Goal: Task Accomplishment & Management: Manage account settings

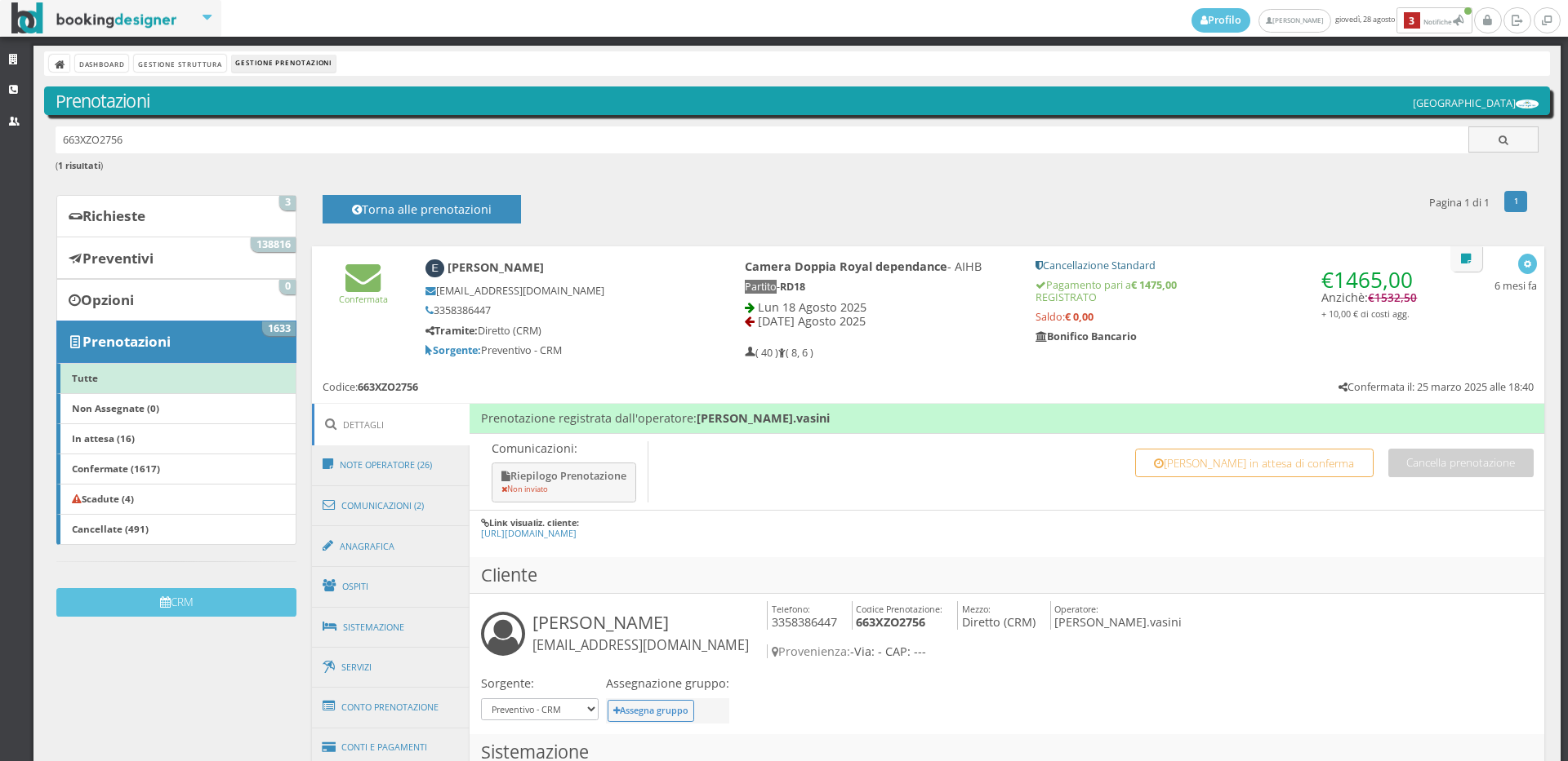
scroll to position [91, 0]
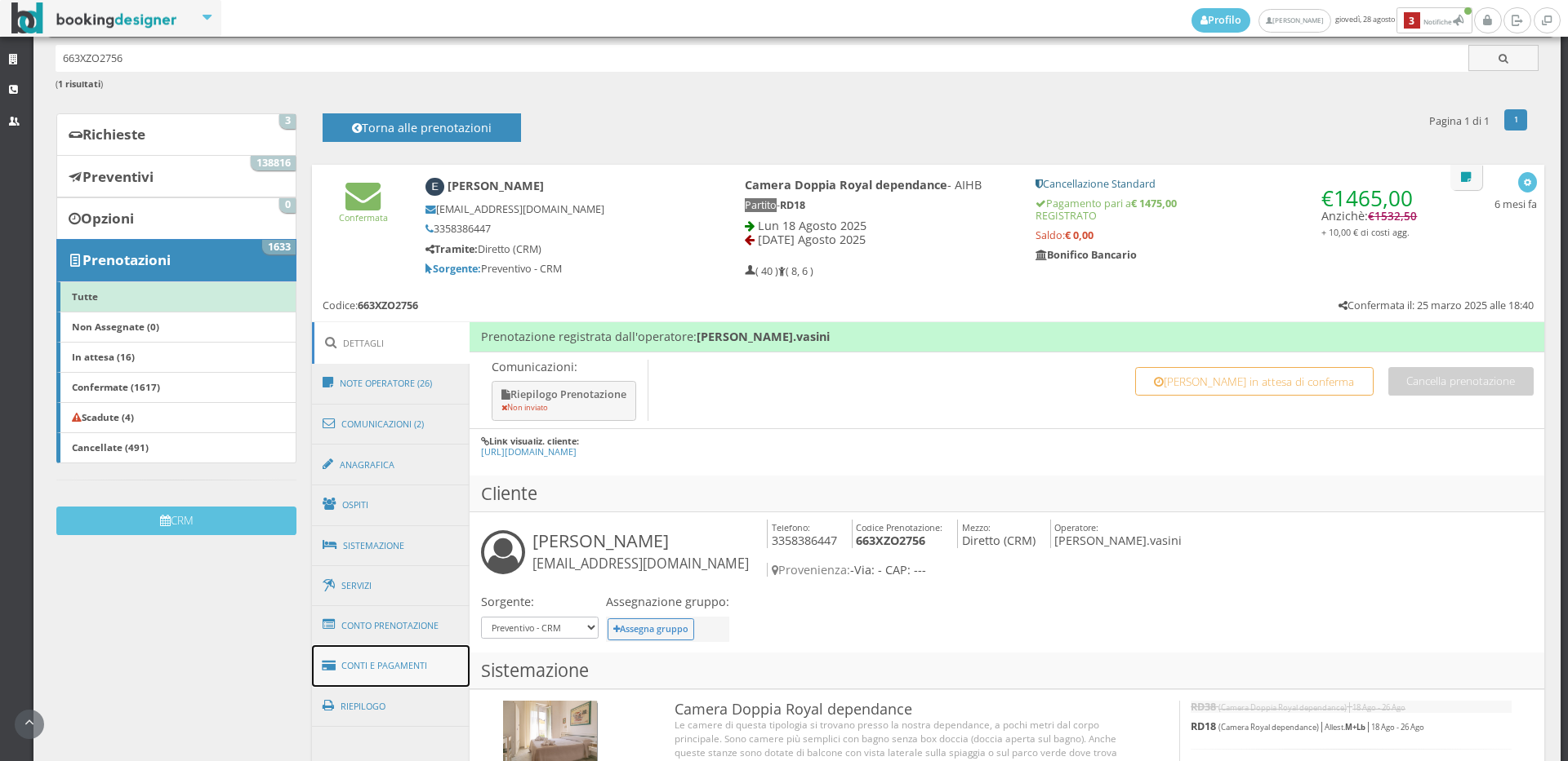
drag, startPoint x: 415, startPoint y: 667, endPoint x: 600, endPoint y: 490, distance: 256.0
click at [416, 665] on link "Conti e Pagamenti" at bounding box center [391, 666] width 158 height 41
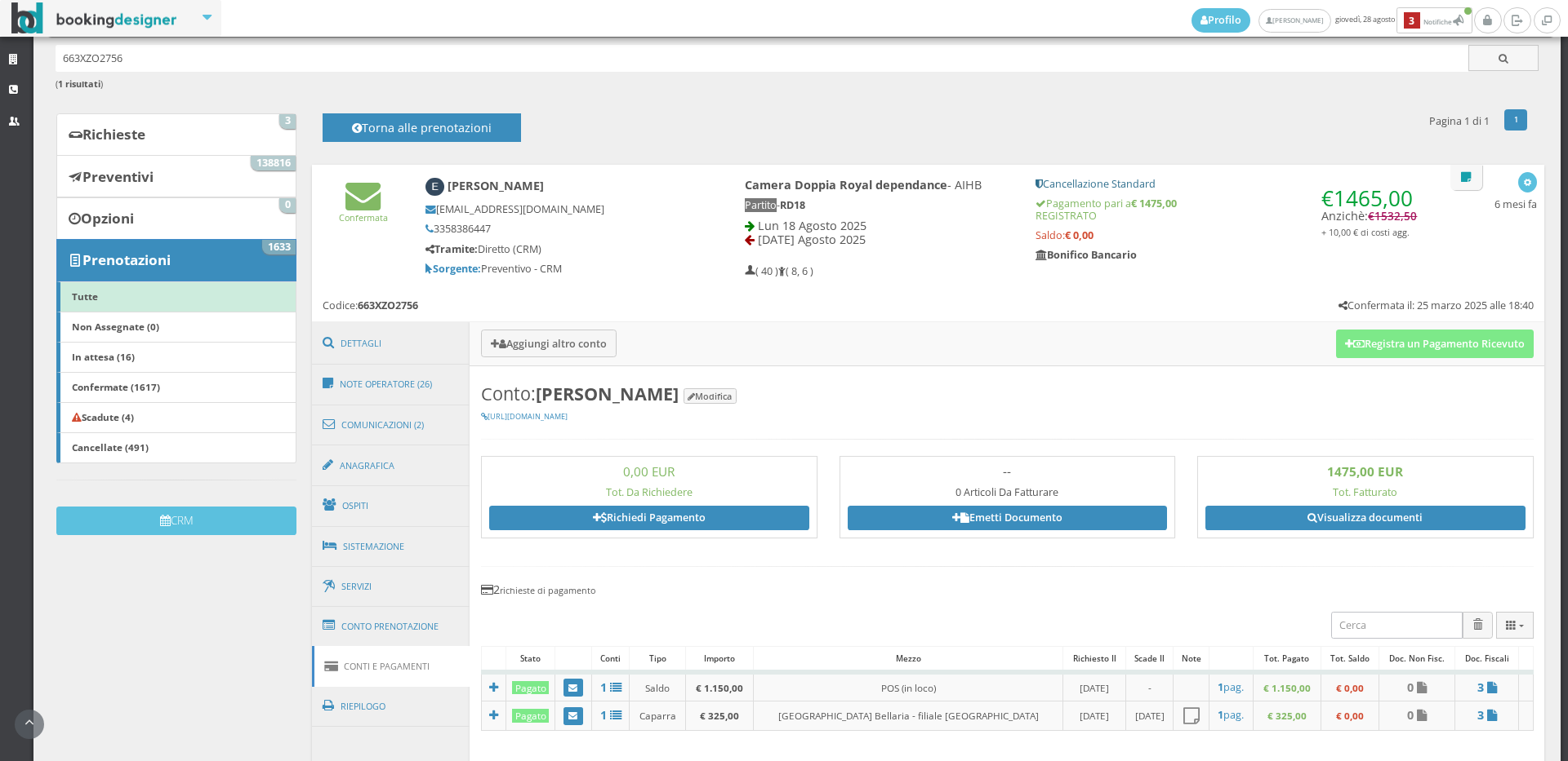
scroll to position [453, 0]
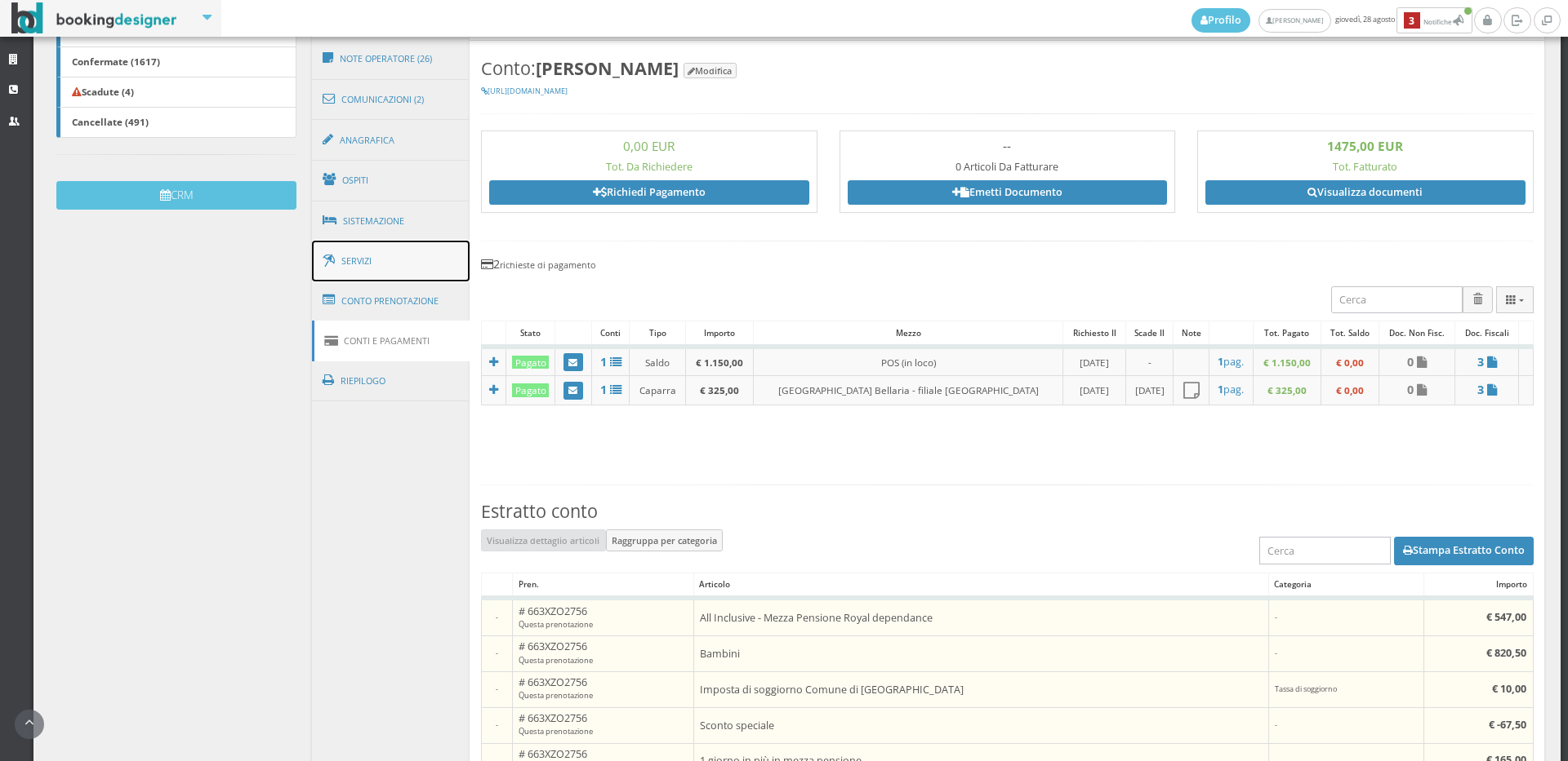
click at [384, 248] on link "Servizi" at bounding box center [391, 262] width 158 height 41
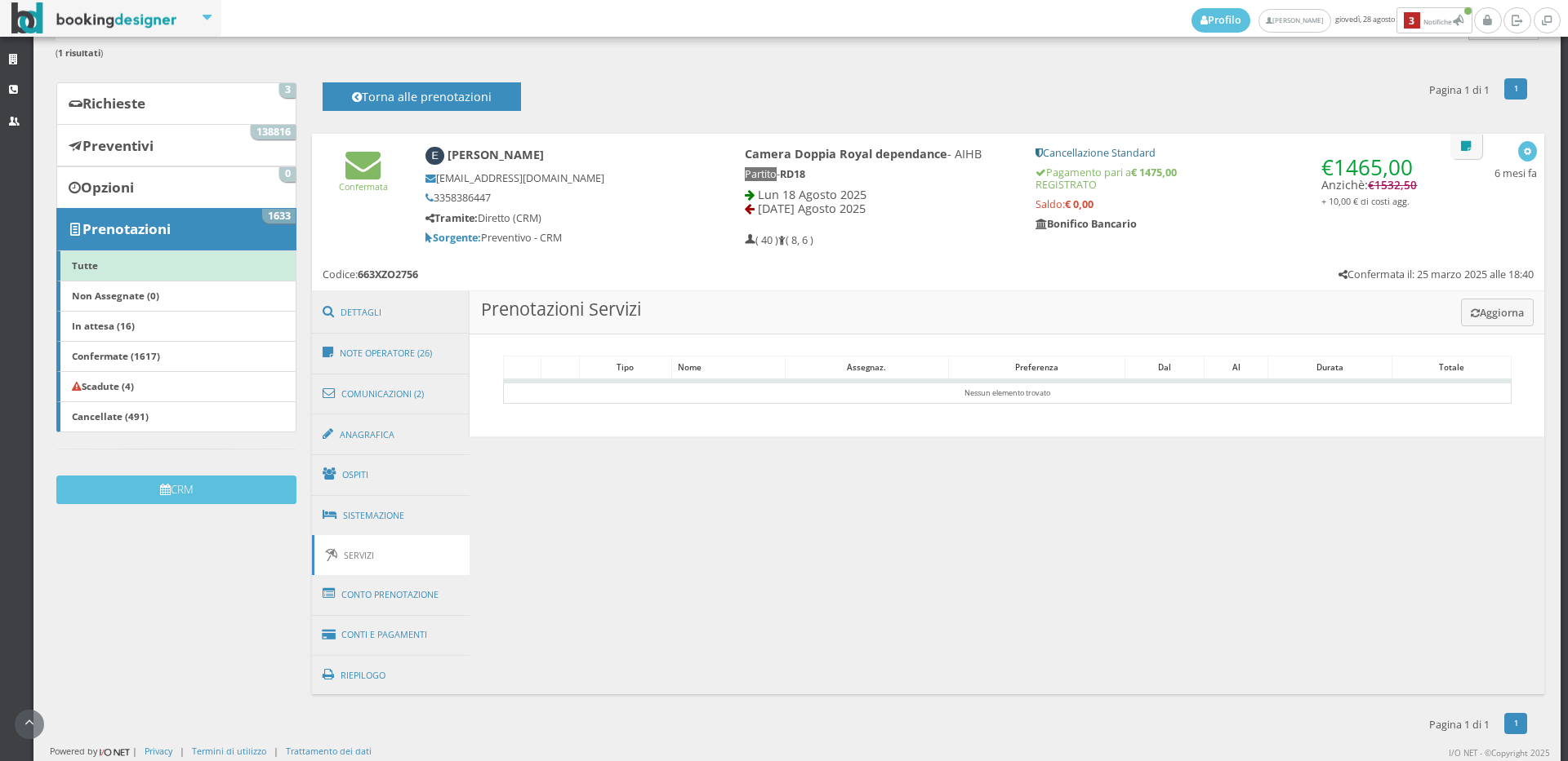
scroll to position [124, 0]
click at [405, 589] on link "Conto Prenotazione" at bounding box center [391, 595] width 158 height 42
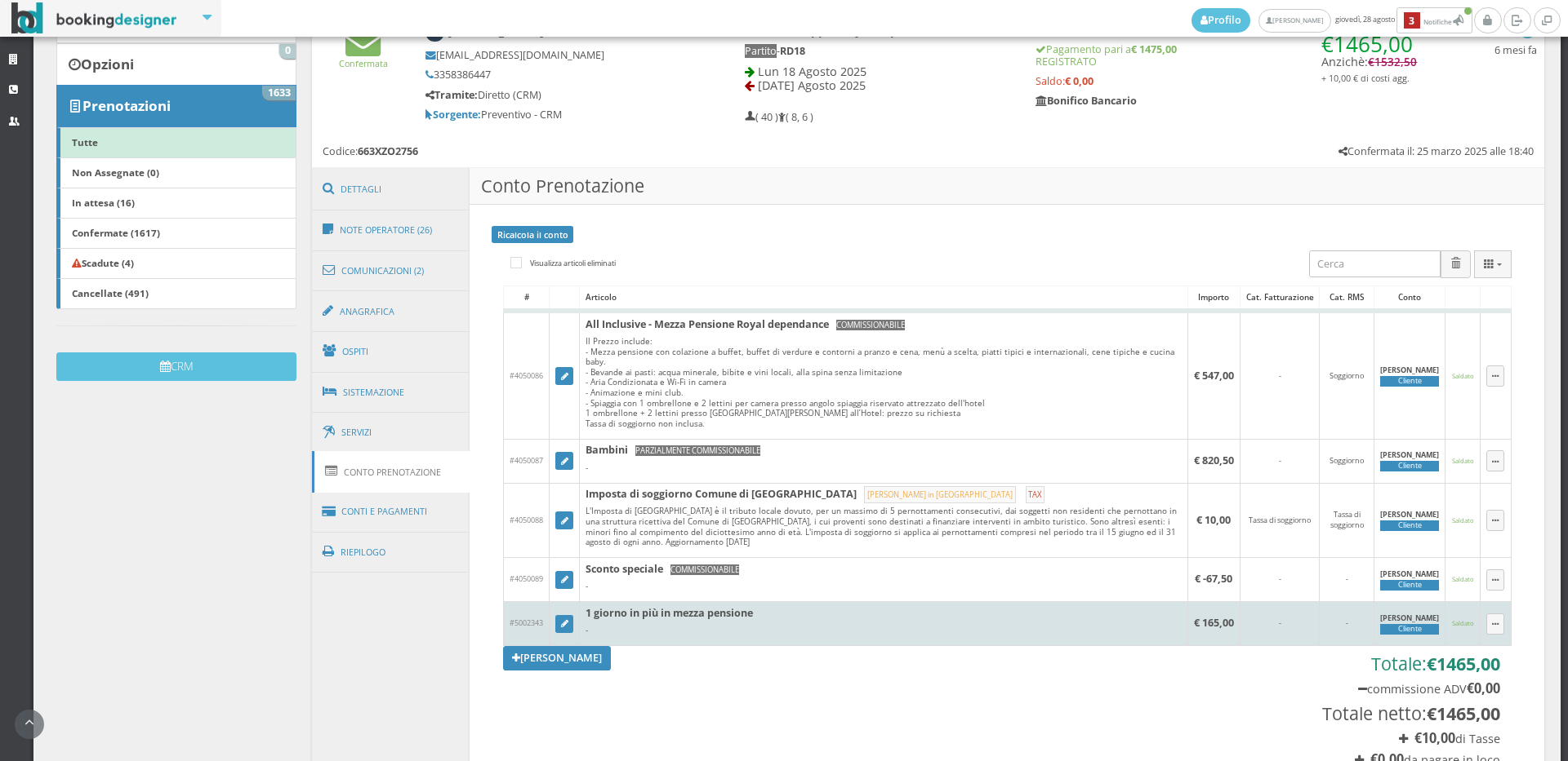
scroll to position [0, 0]
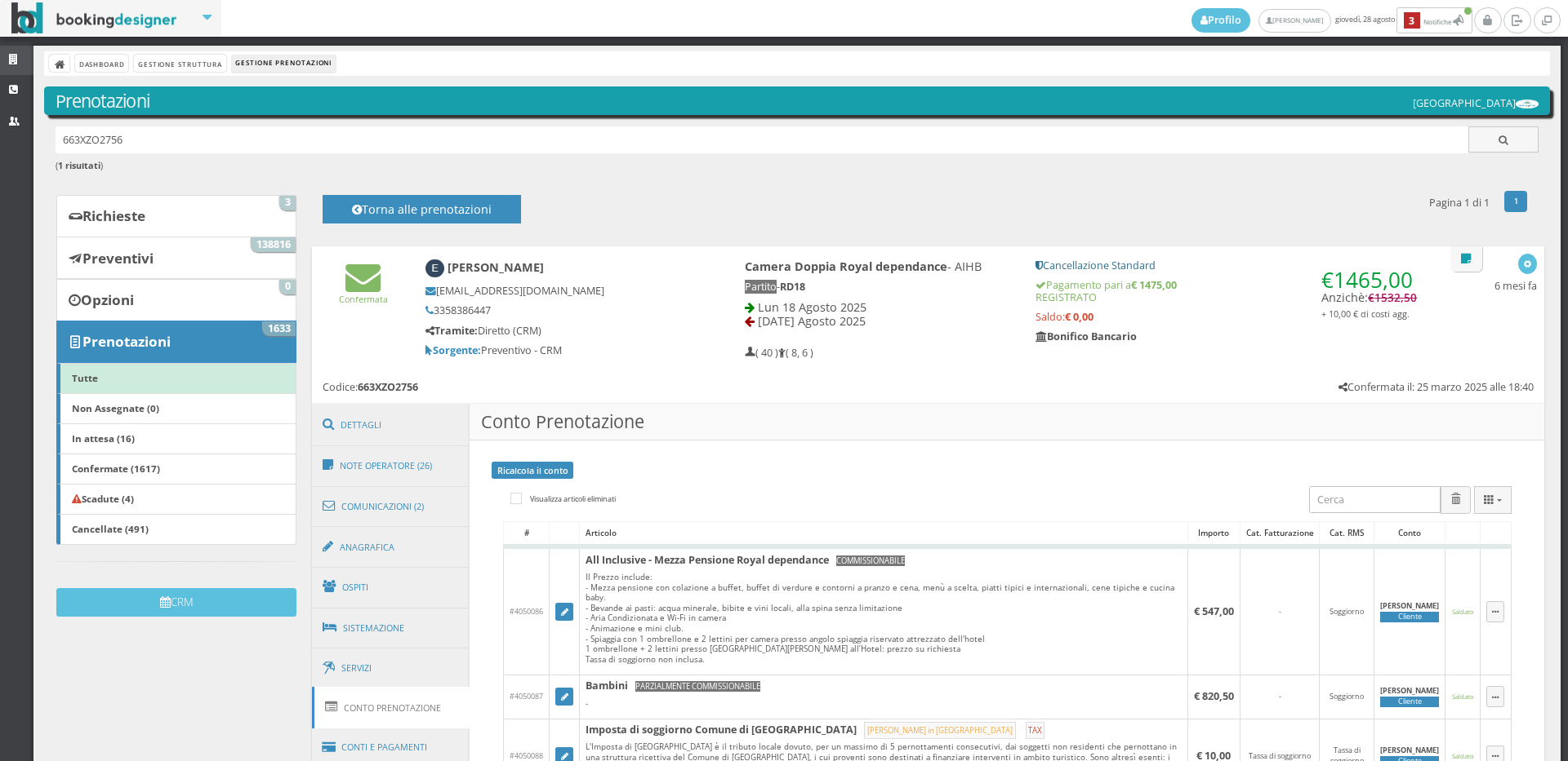
click at [9, 53] on link "Strutture" at bounding box center [17, 60] width 34 height 30
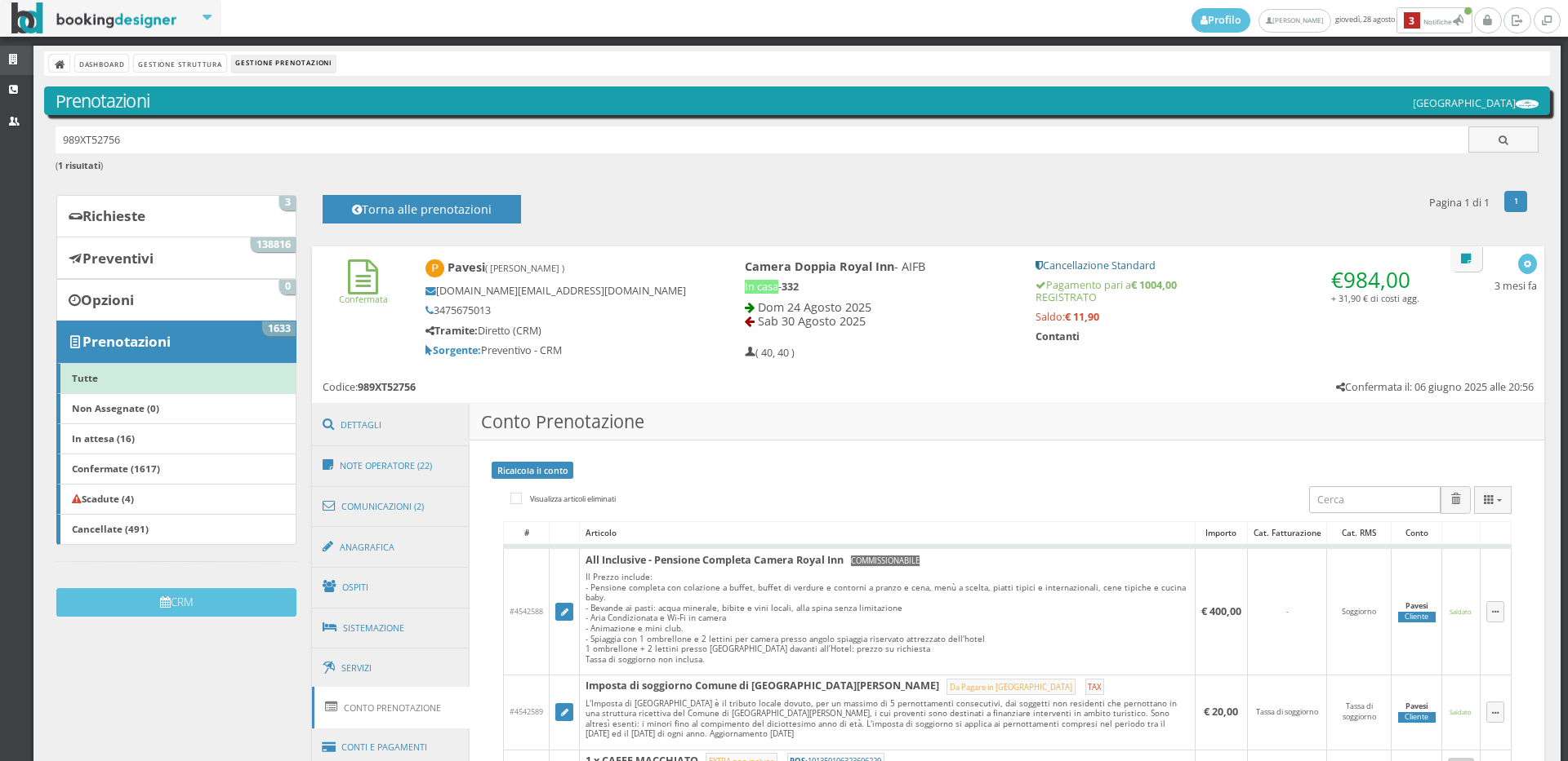
click at [7, 54] on link "Strutture" at bounding box center [17, 60] width 34 height 30
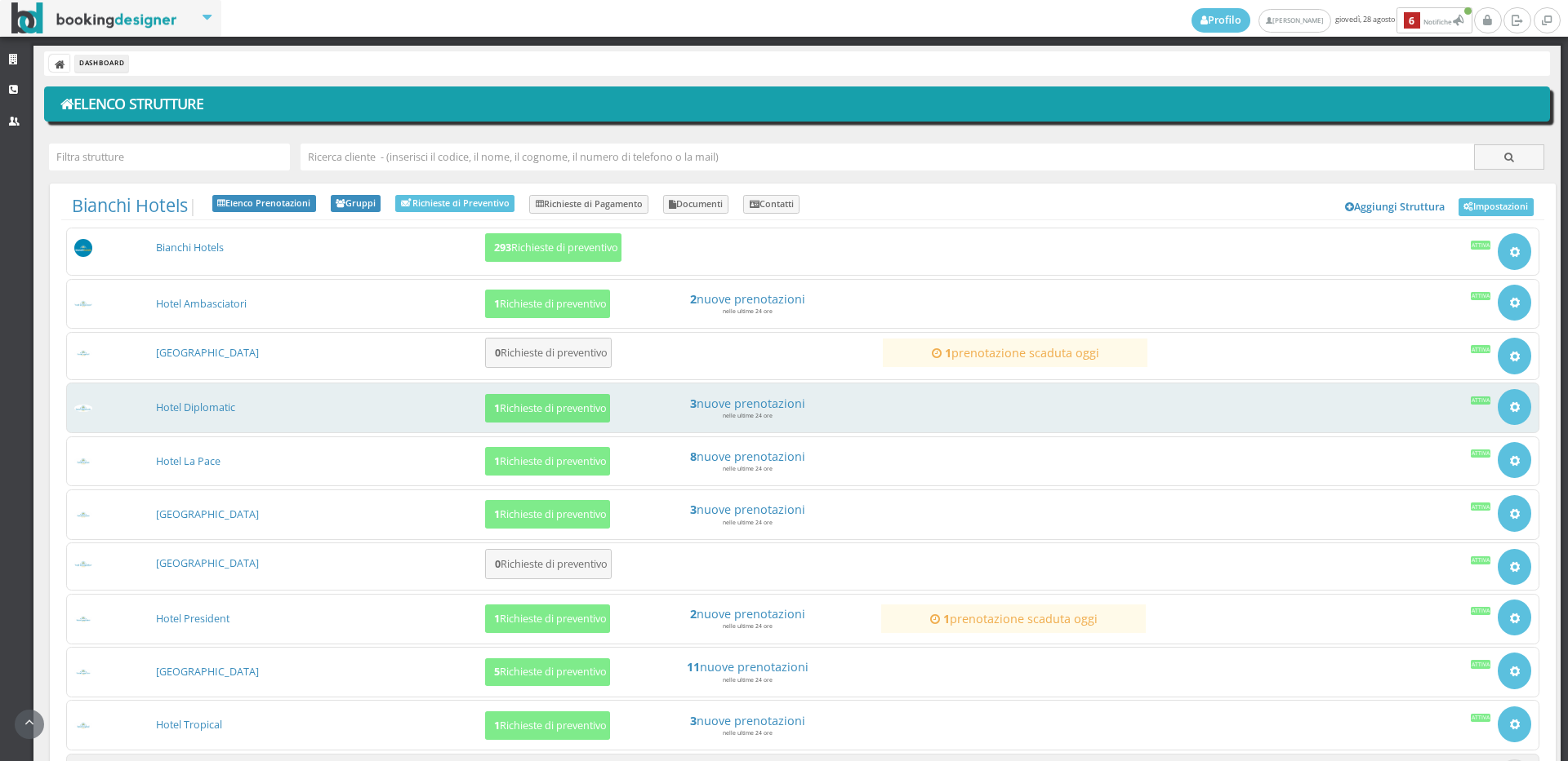
scroll to position [151, 0]
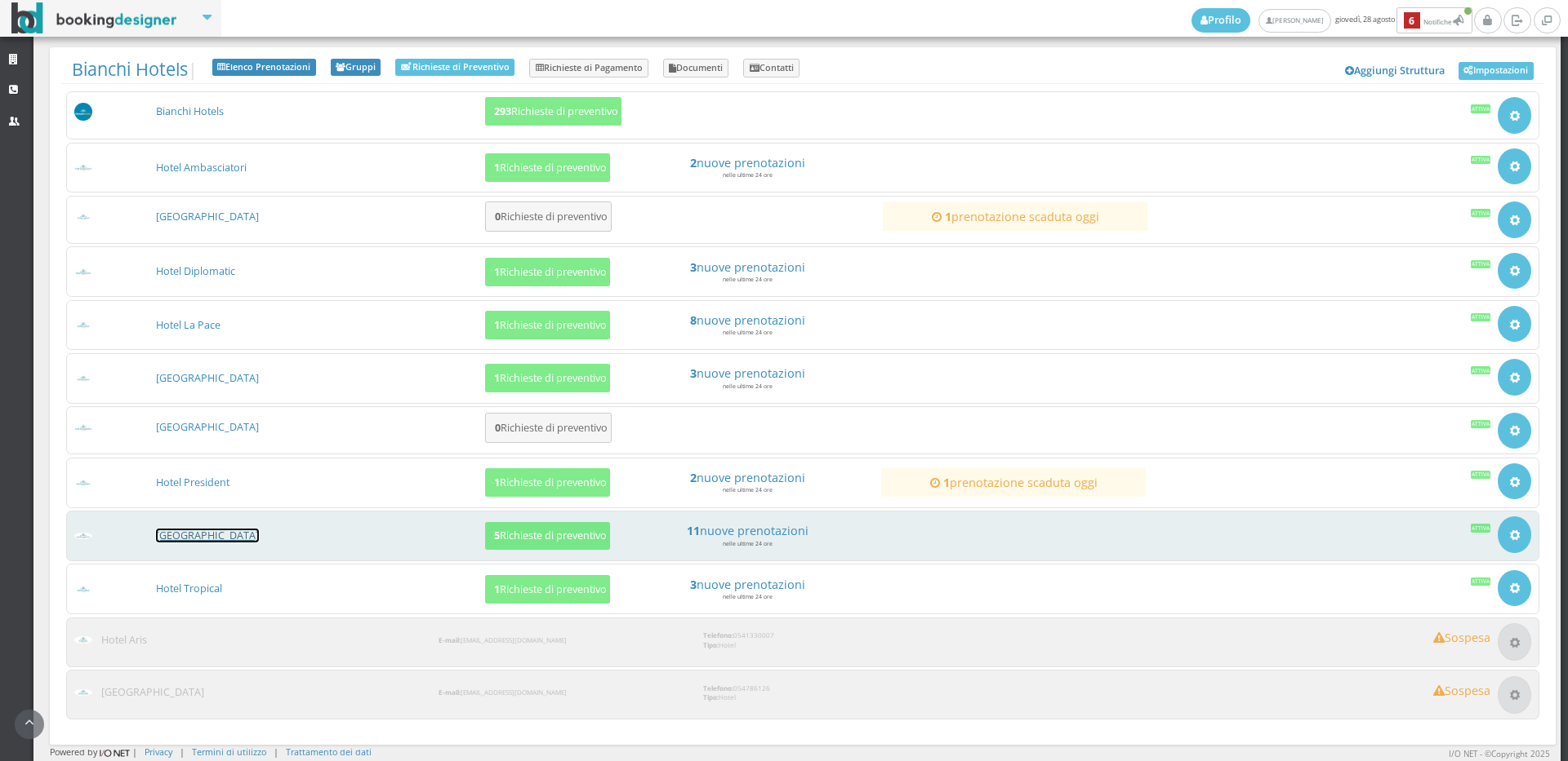
click at [201, 540] on link "[GEOGRAPHIC_DATA]" at bounding box center [207, 536] width 103 height 14
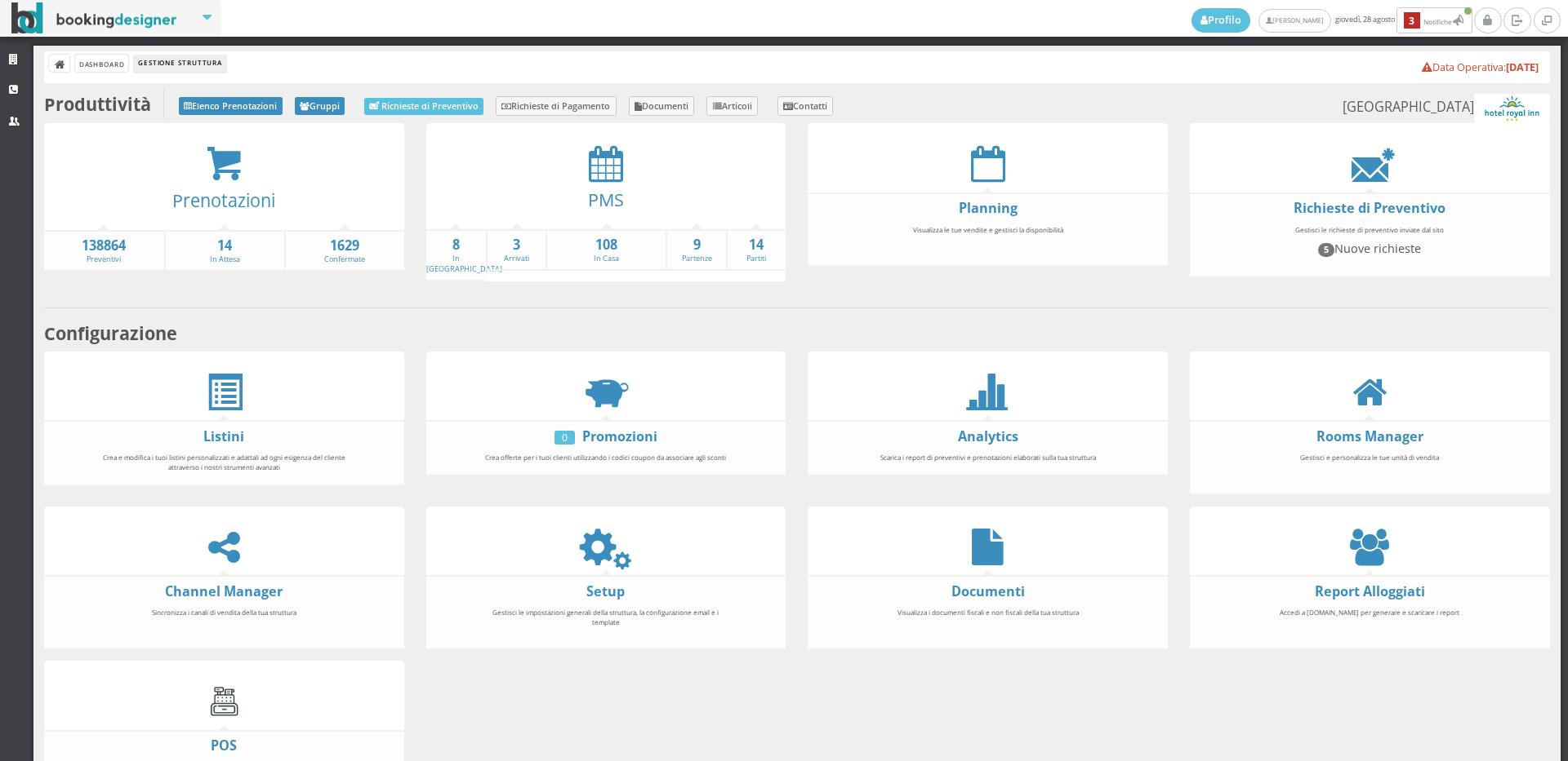
click at [581, 168] on div at bounding box center [606, 163] width 360 height 37
click at [598, 163] on icon at bounding box center [605, 163] width 35 height 37
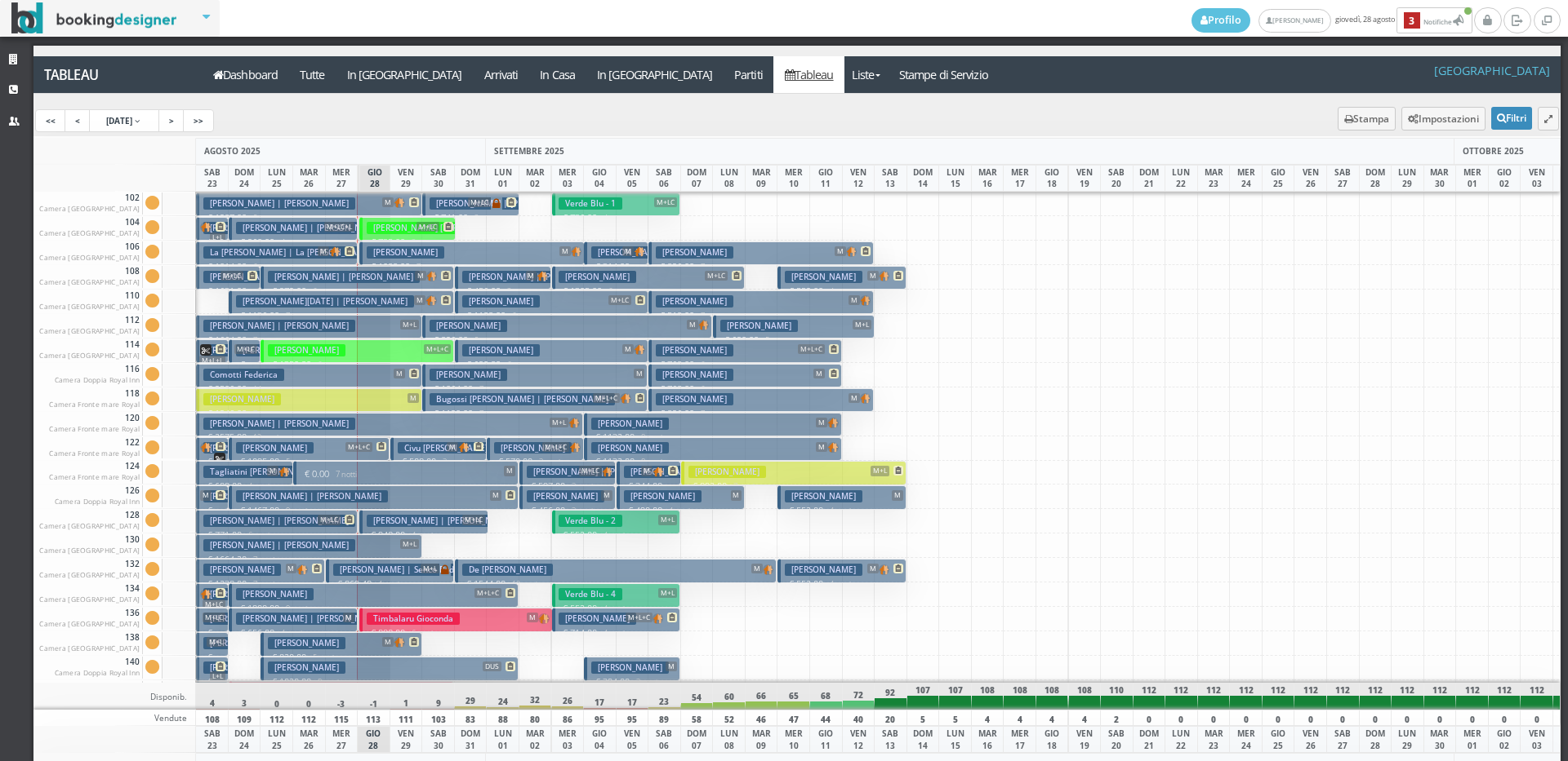
click at [250, 463] on button "Tagliatini Alberto M € 688.00 4 notti 2 Adulti" at bounding box center [244, 473] width 97 height 24
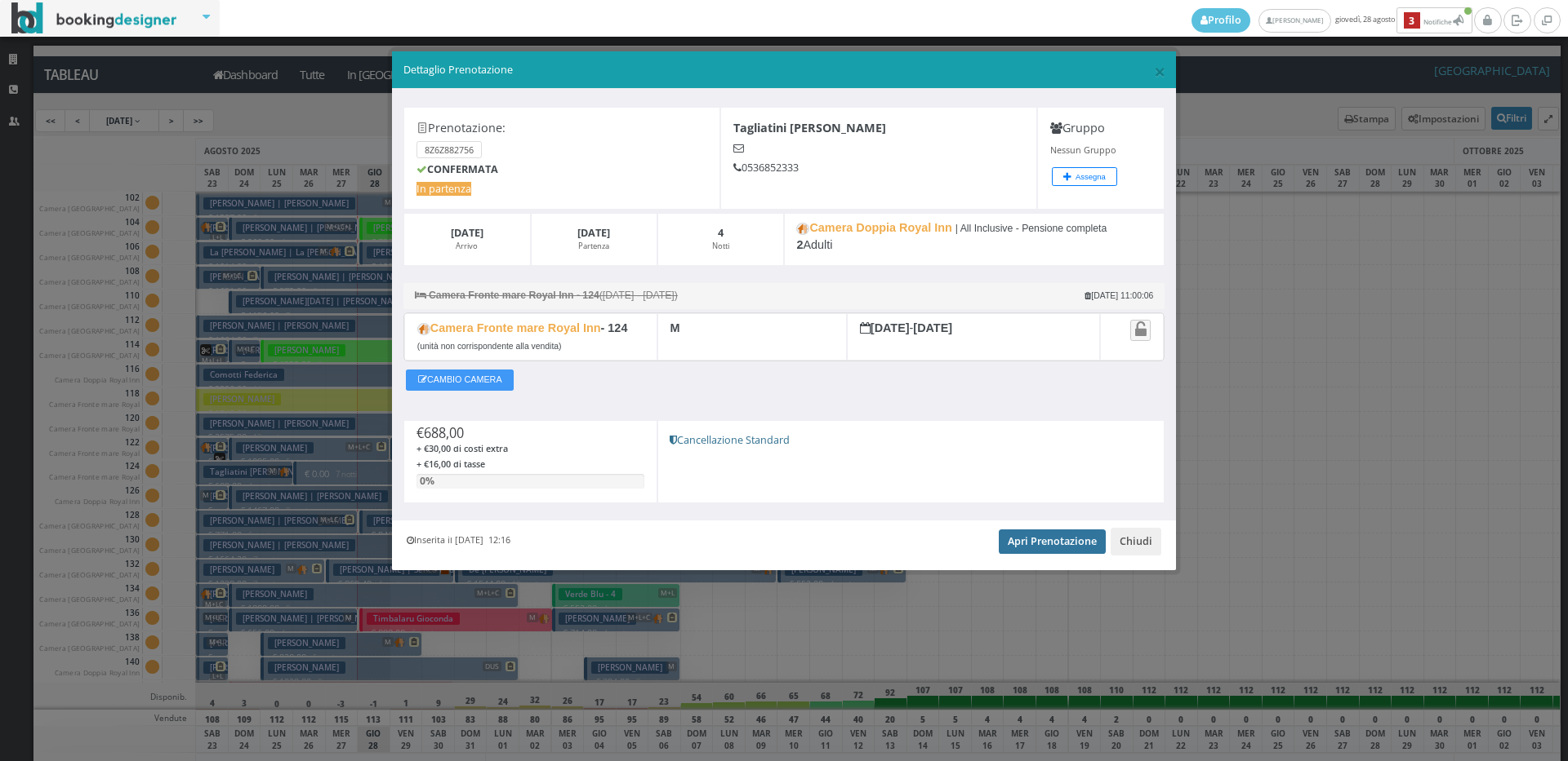
click at [1016, 542] on link "Apri Prenotazione" at bounding box center [1052, 542] width 107 height 25
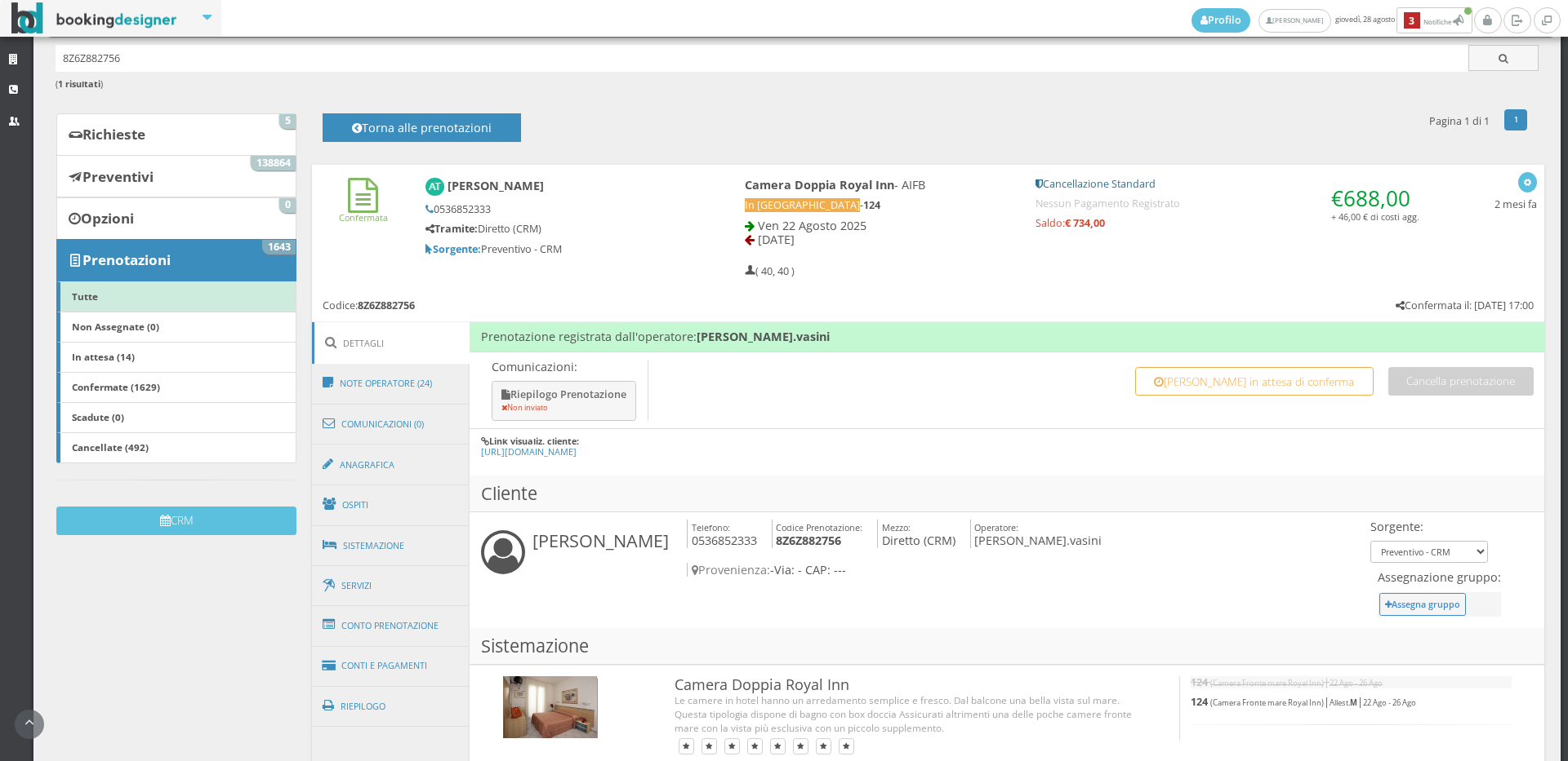
scroll to position [271, 0]
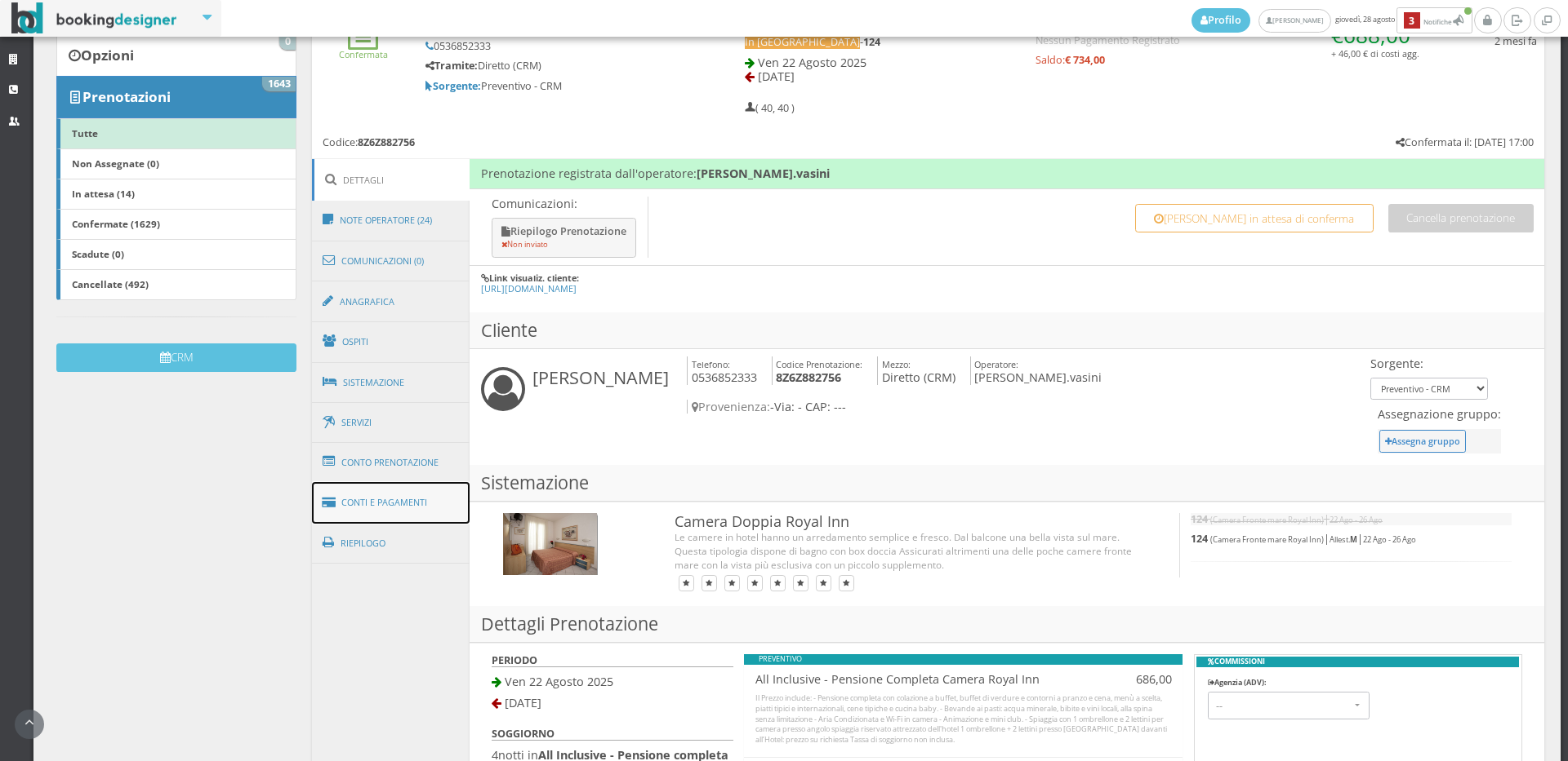
click at [389, 498] on link "Conti e Pagamenti" at bounding box center [391, 503] width 158 height 41
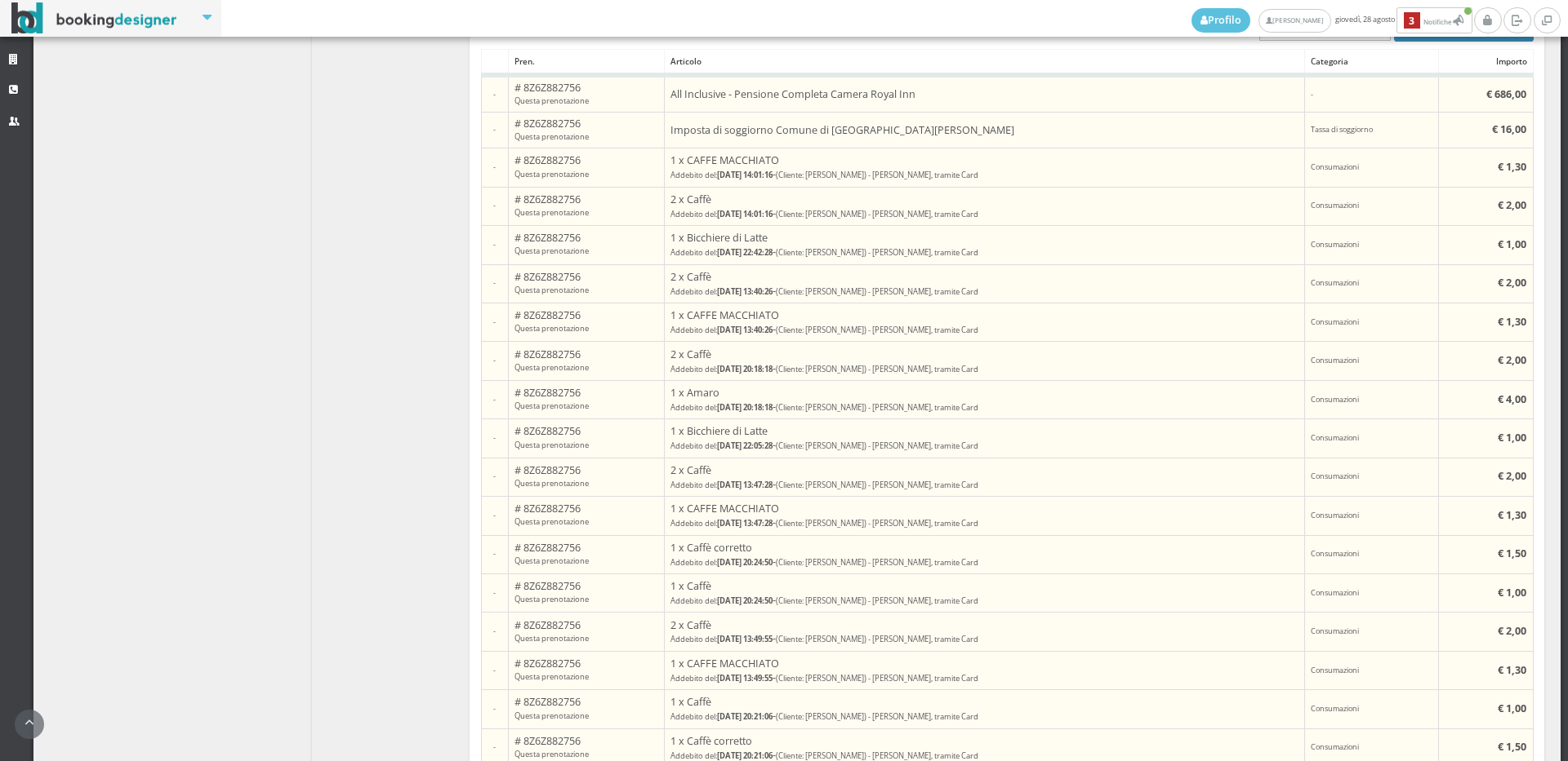
scroll to position [544, 0]
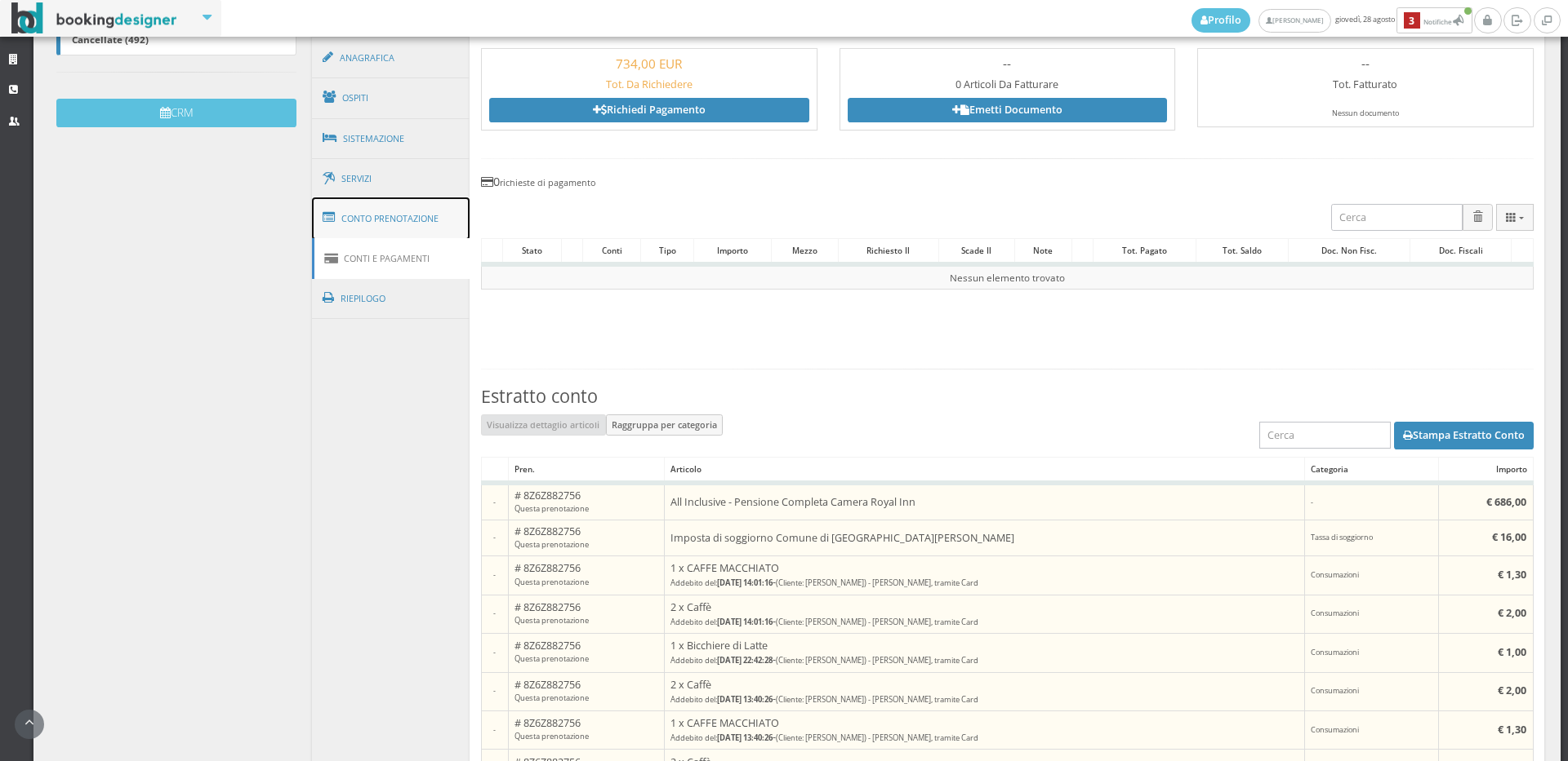
click at [399, 213] on link "Conto Prenotazione" at bounding box center [391, 218] width 158 height 42
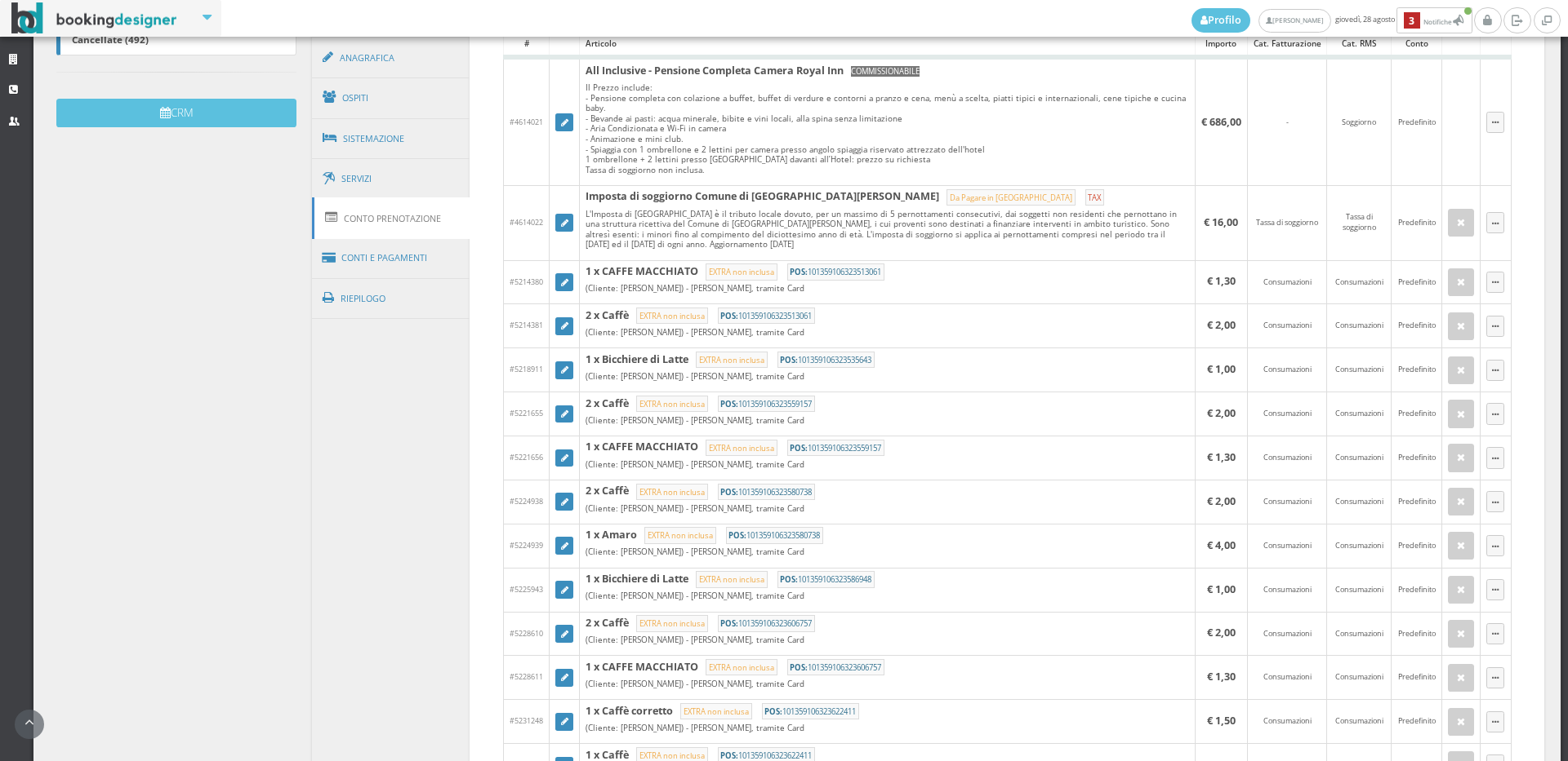
click at [399, 213] on link "Conto Prenotazione" at bounding box center [391, 218] width 158 height 41
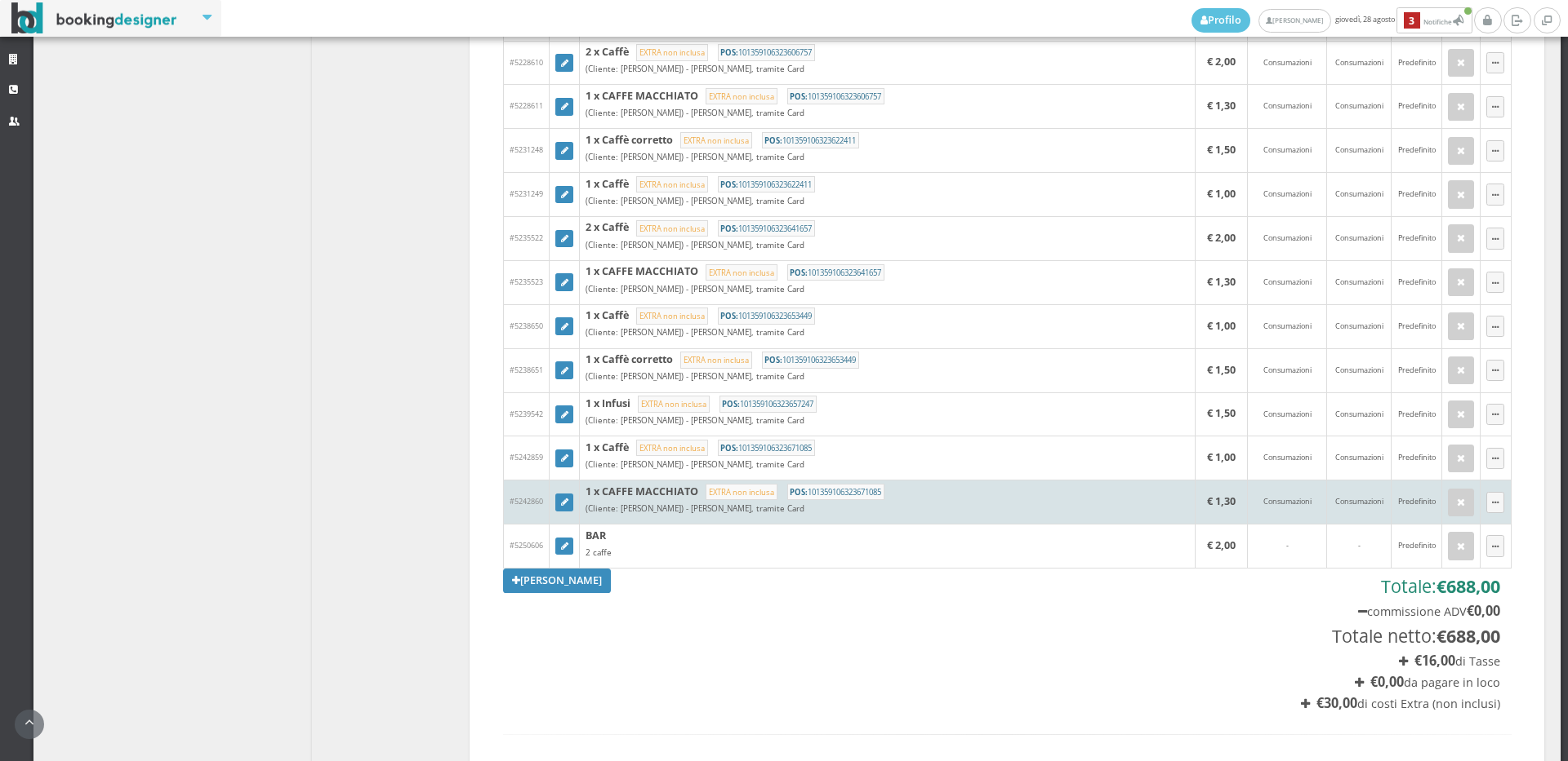
scroll to position [1269, 0]
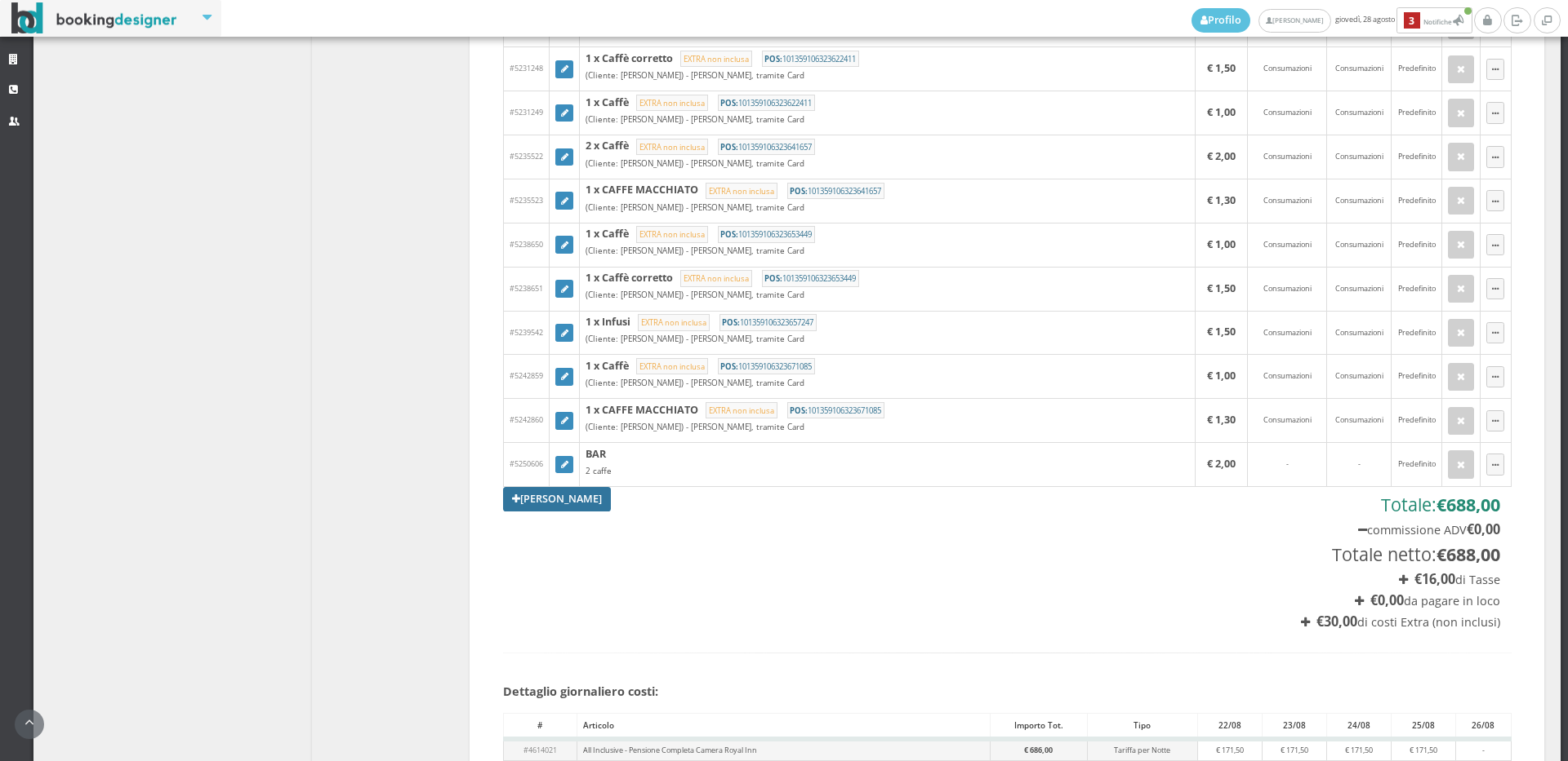
click at [556, 504] on link "Aggiungi Tariffa" at bounding box center [556, 499] width 108 height 25
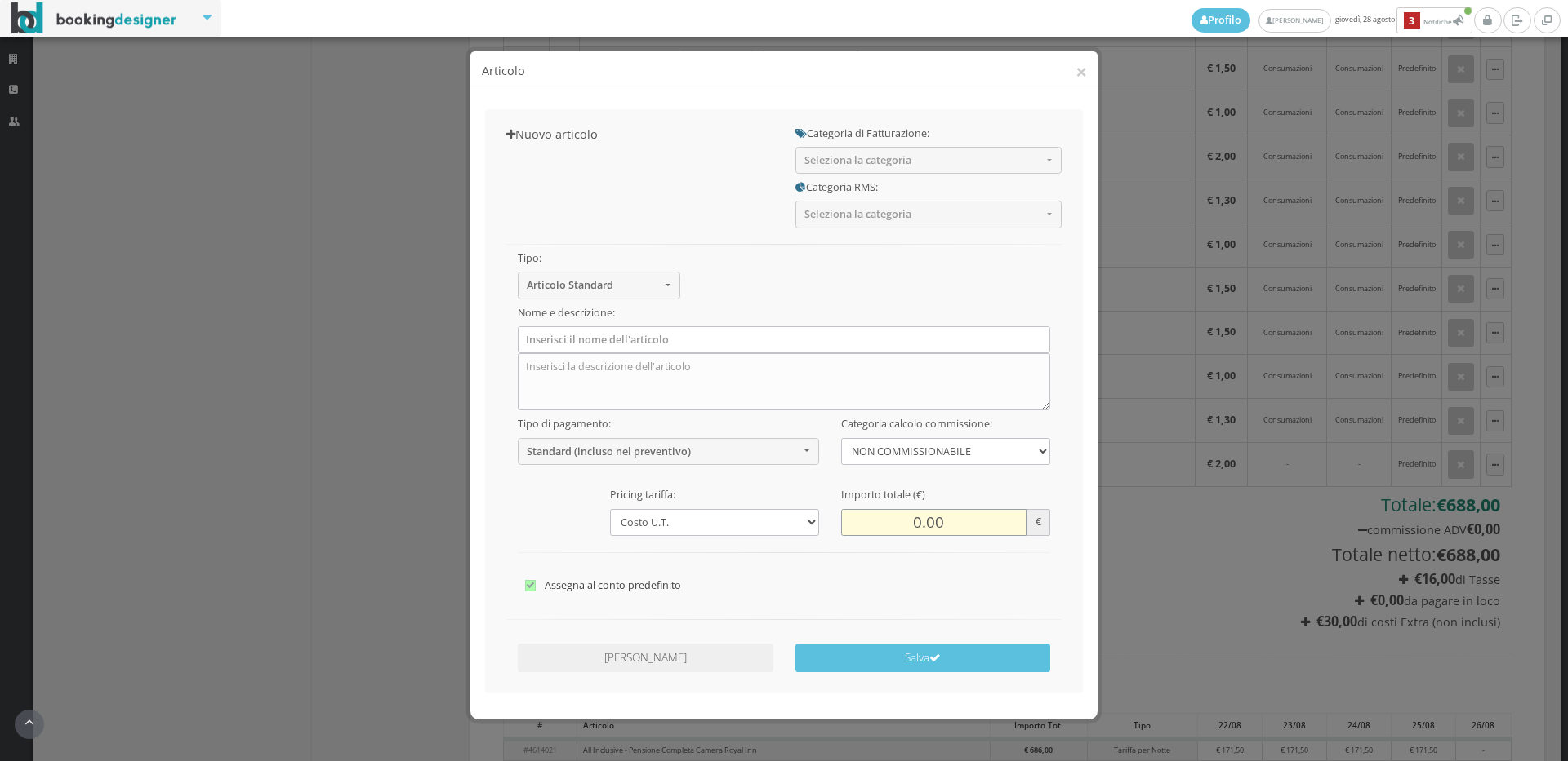
click at [908, 525] on input "0.00" at bounding box center [934, 522] width 186 height 27
click at [912, 515] on input "0.00" at bounding box center [934, 522] width 186 height 27
type input "1.00"
click at [545, 368] on textarea at bounding box center [784, 382] width 533 height 57
type textarea "caffe"
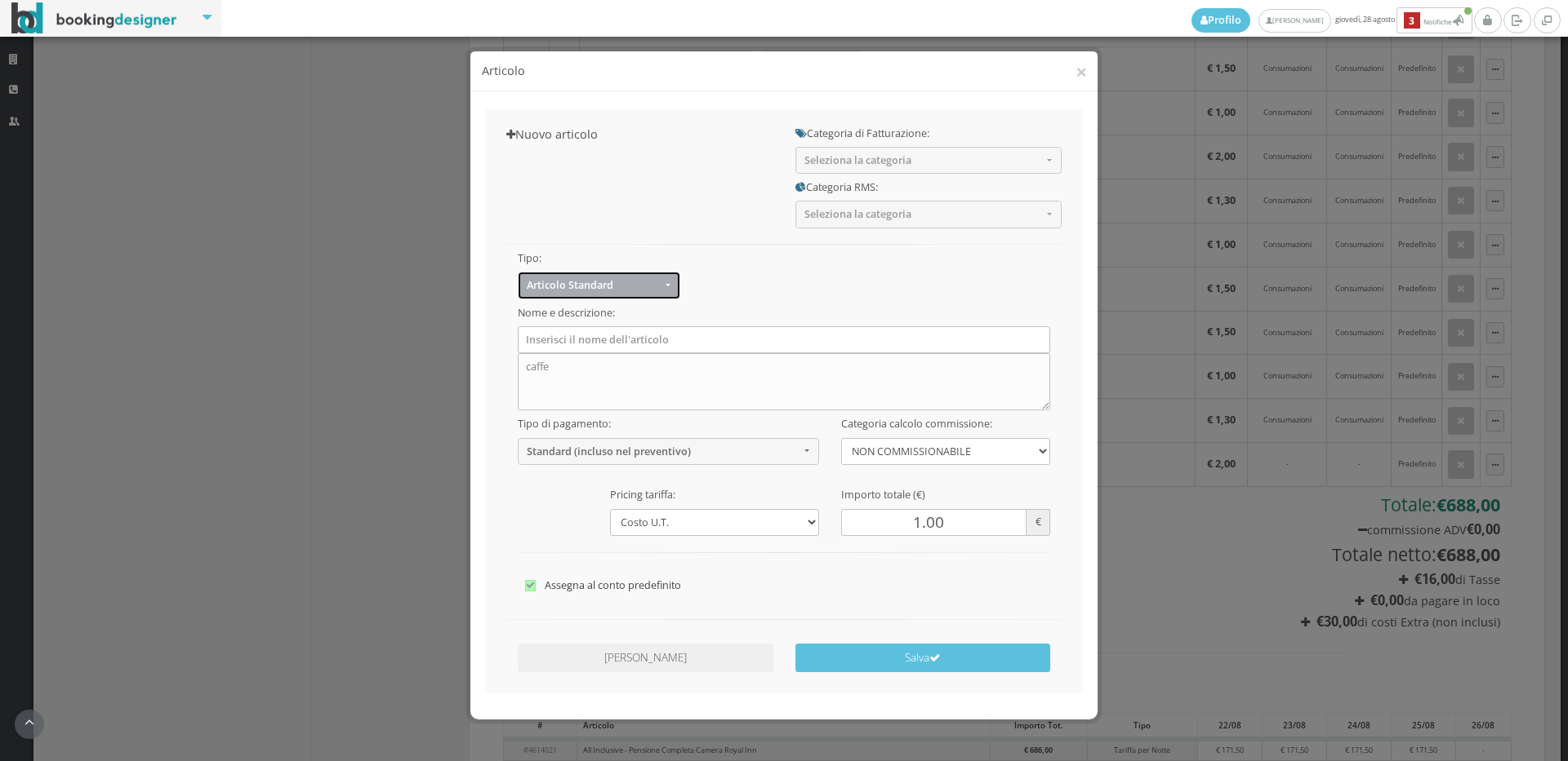
click at [650, 287] on span "Articolo Standard" at bounding box center [593, 285] width 134 height 12
click at [747, 303] on div "Nome e descrizione: caffe" at bounding box center [784, 354] width 555 height 112
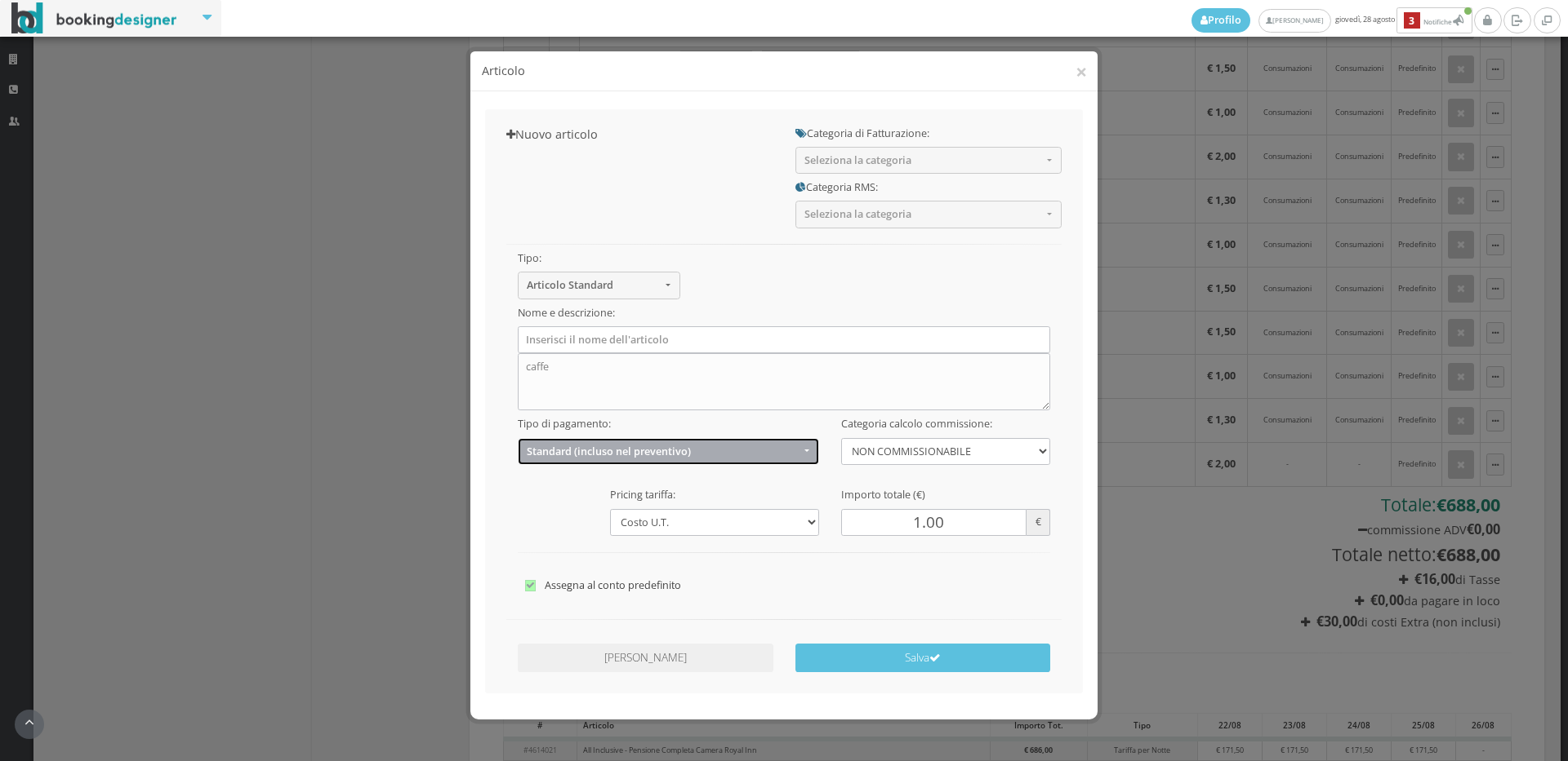
click at [795, 454] on button "Standard (incluso nel preventivo)" at bounding box center [668, 451] width 302 height 27
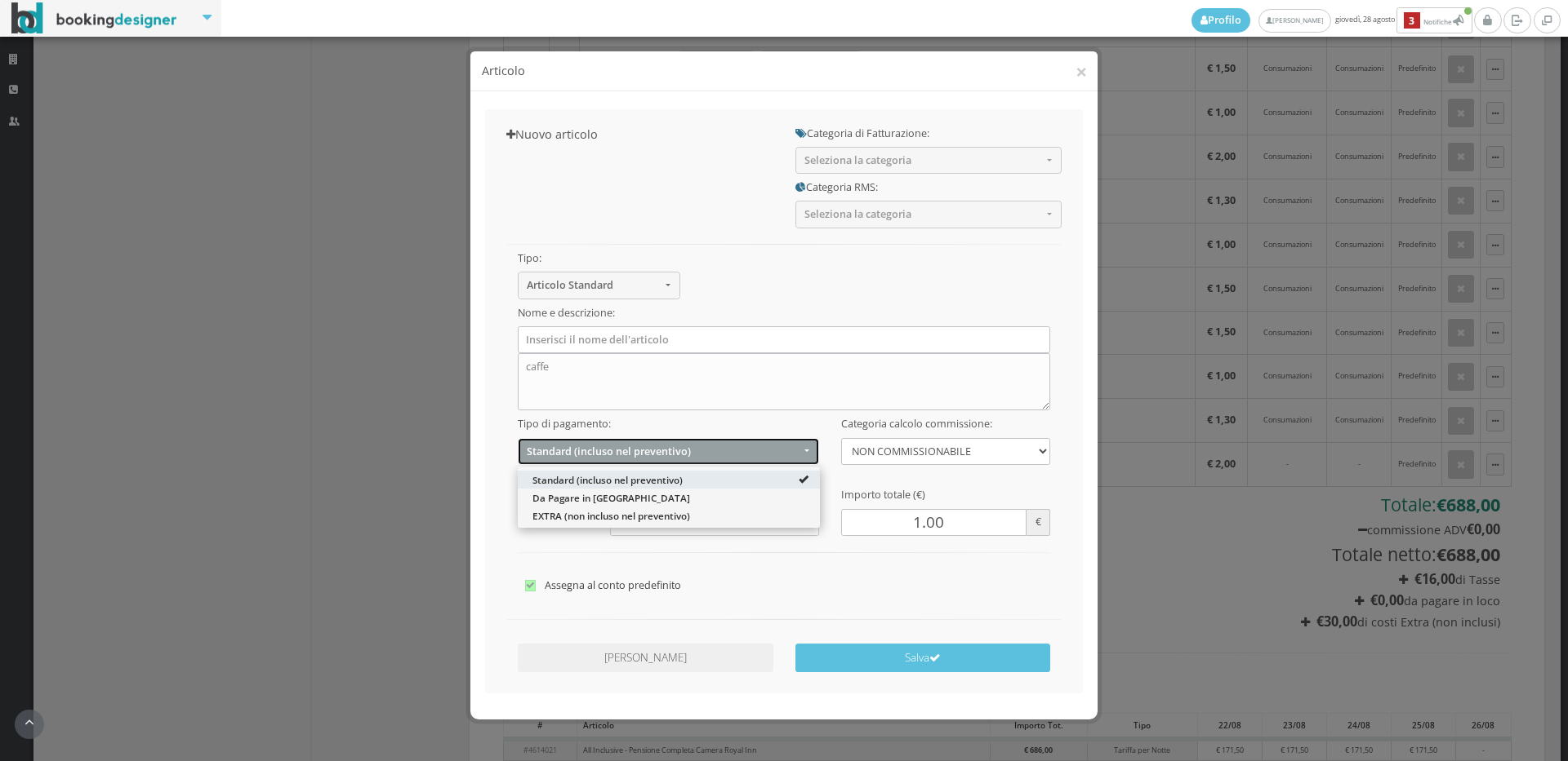
click at [795, 454] on button "Standard (incluso nel preventivo)" at bounding box center [668, 451] width 302 height 27
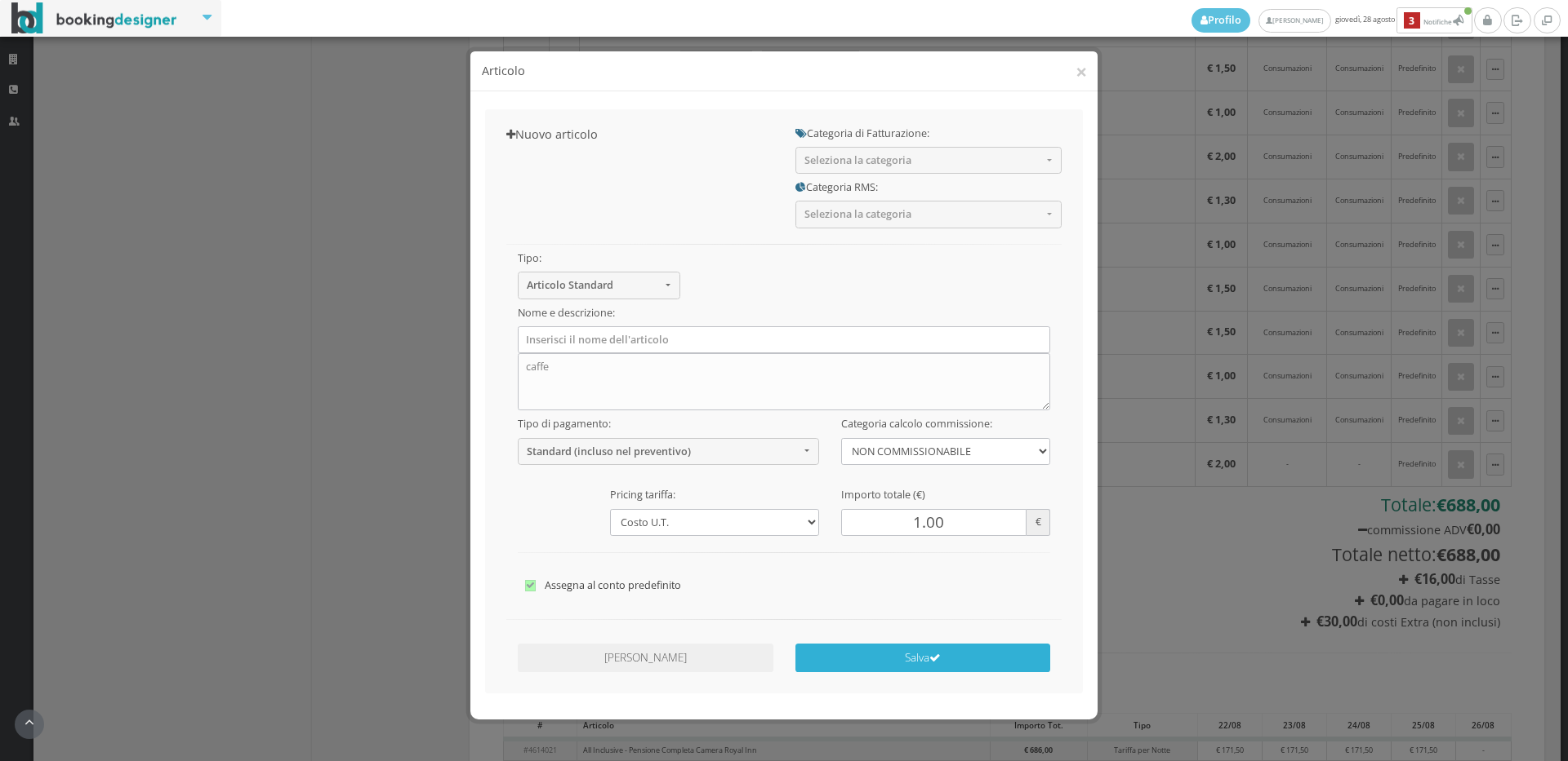
click at [867, 658] on button "Salva" at bounding box center [922, 657] width 256 height 29
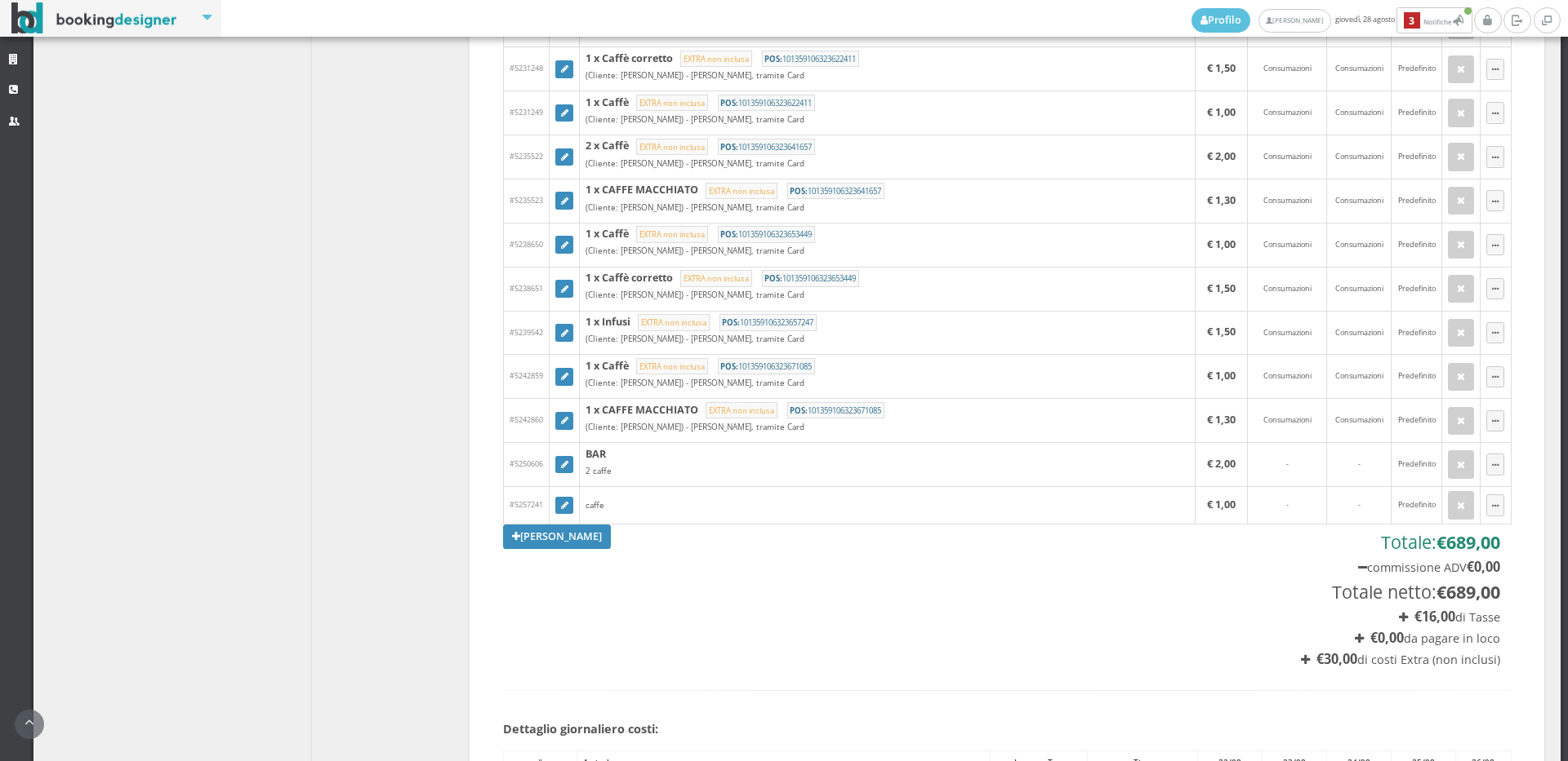
scroll to position [997, 0]
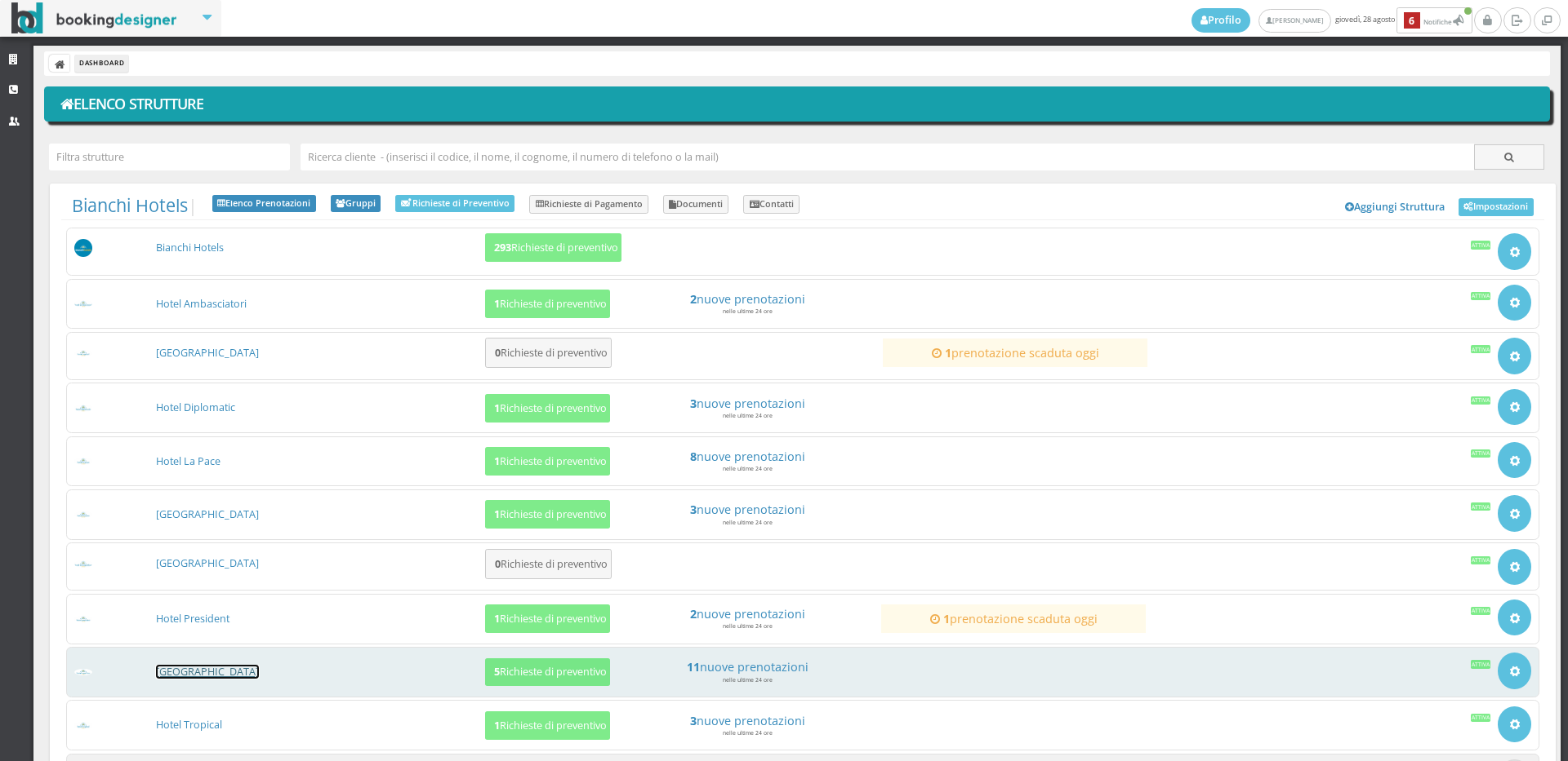
click at [220, 676] on link "[GEOGRAPHIC_DATA]" at bounding box center [207, 672] width 103 height 14
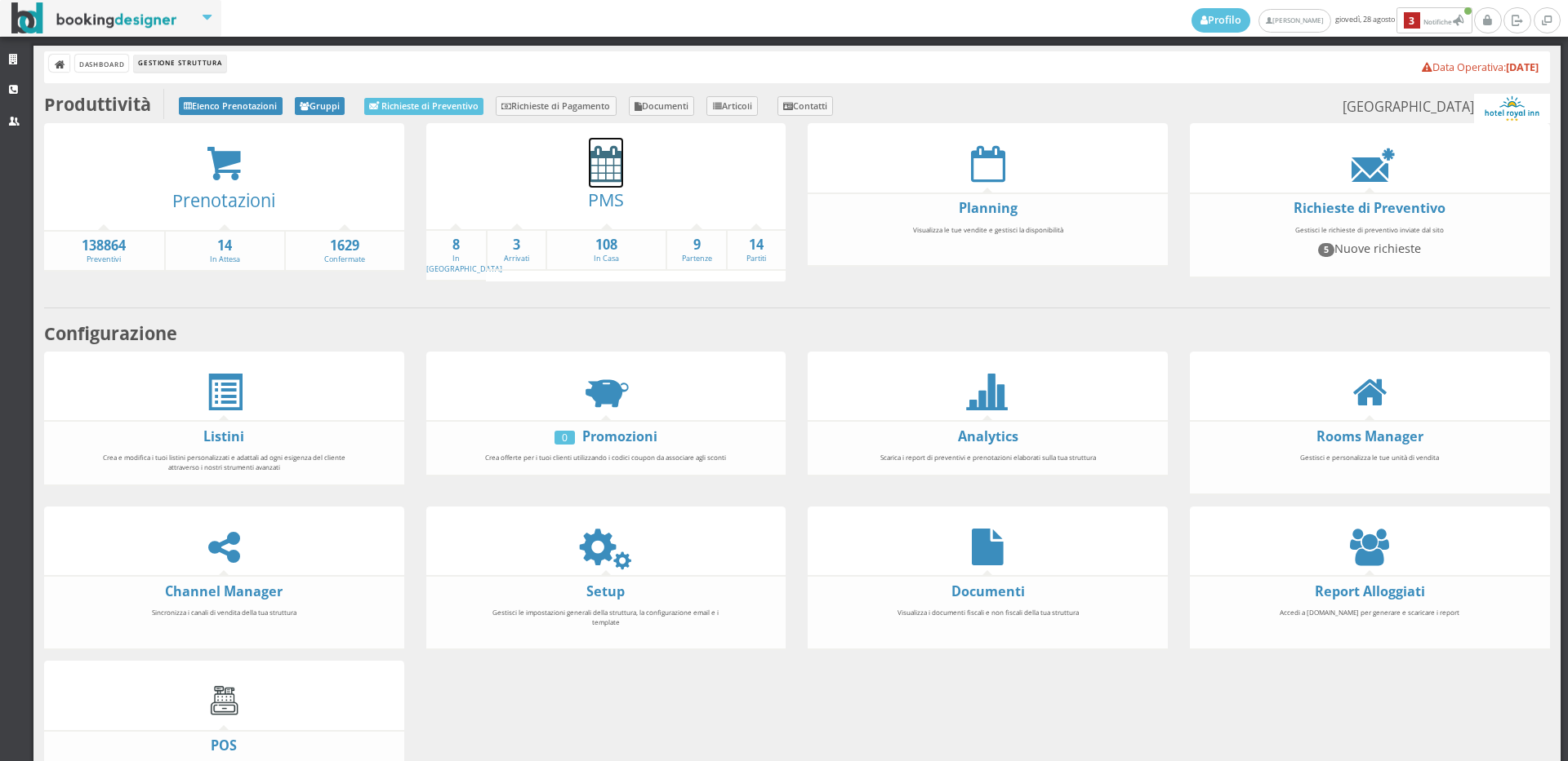
click at [597, 155] on icon at bounding box center [605, 163] width 35 height 37
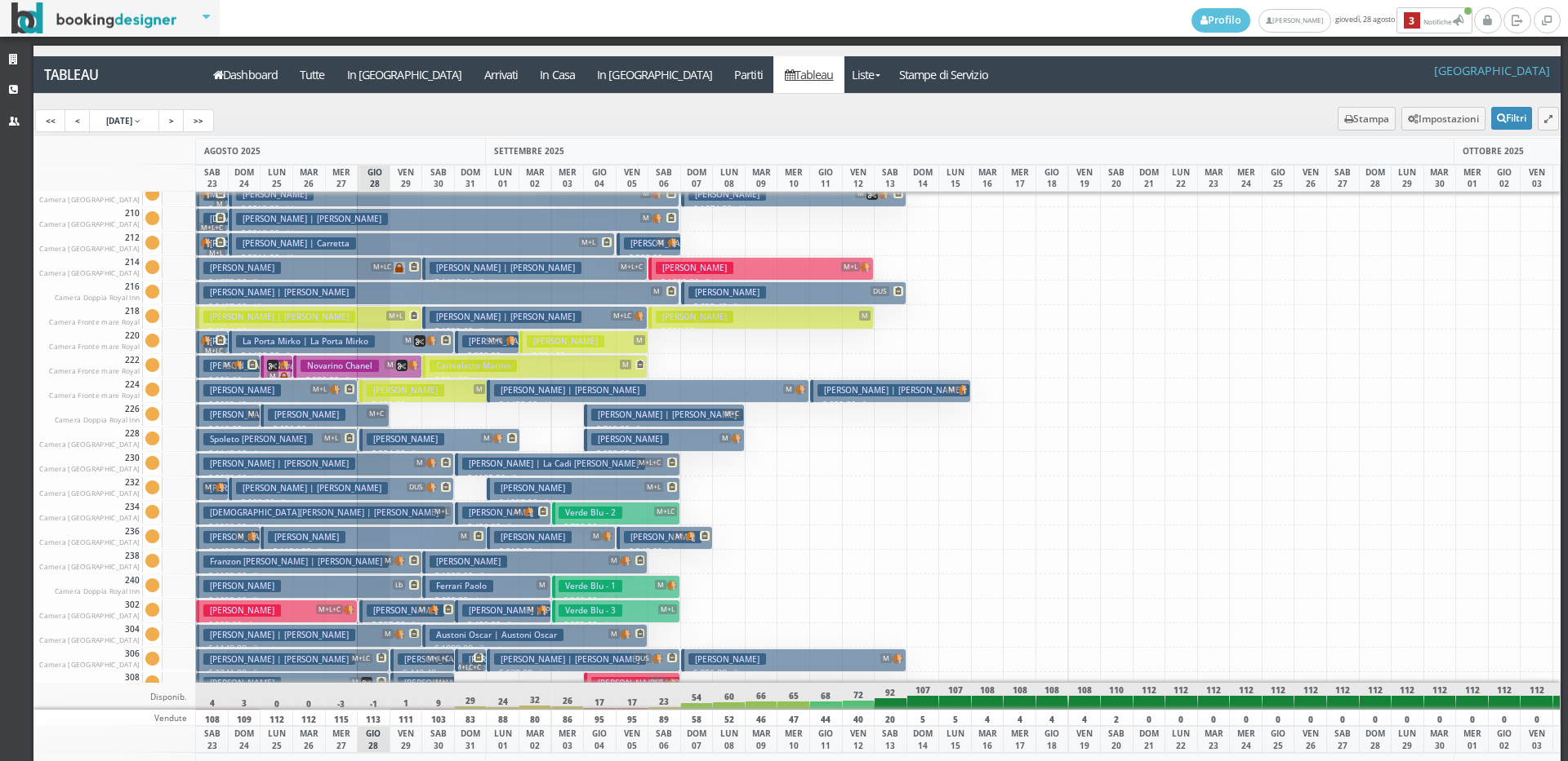
scroll to position [734, 0]
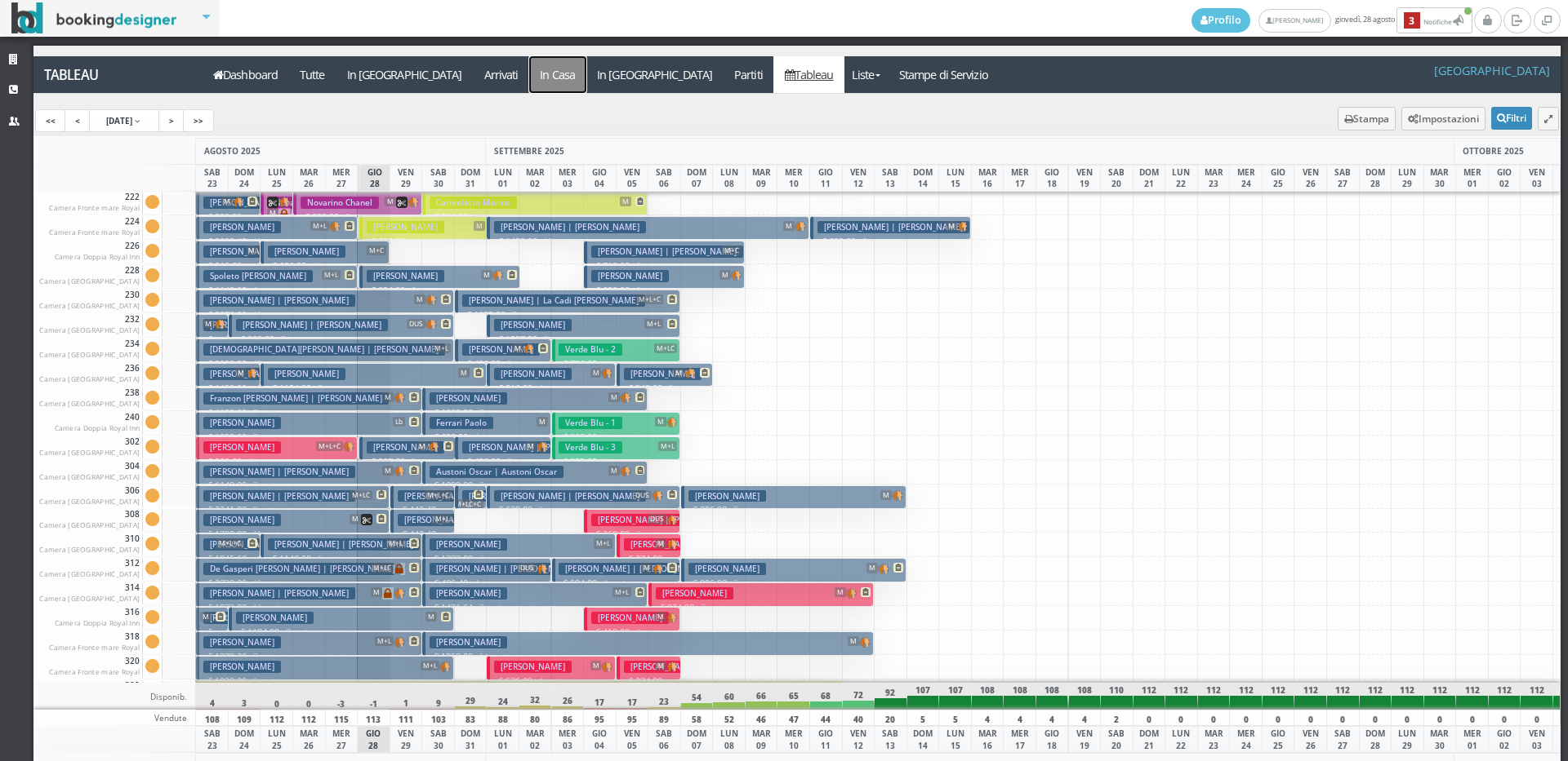
click at [529, 81] on a=pms-instay-reservations"] "In Casa" at bounding box center [558, 74] width 57 height 37
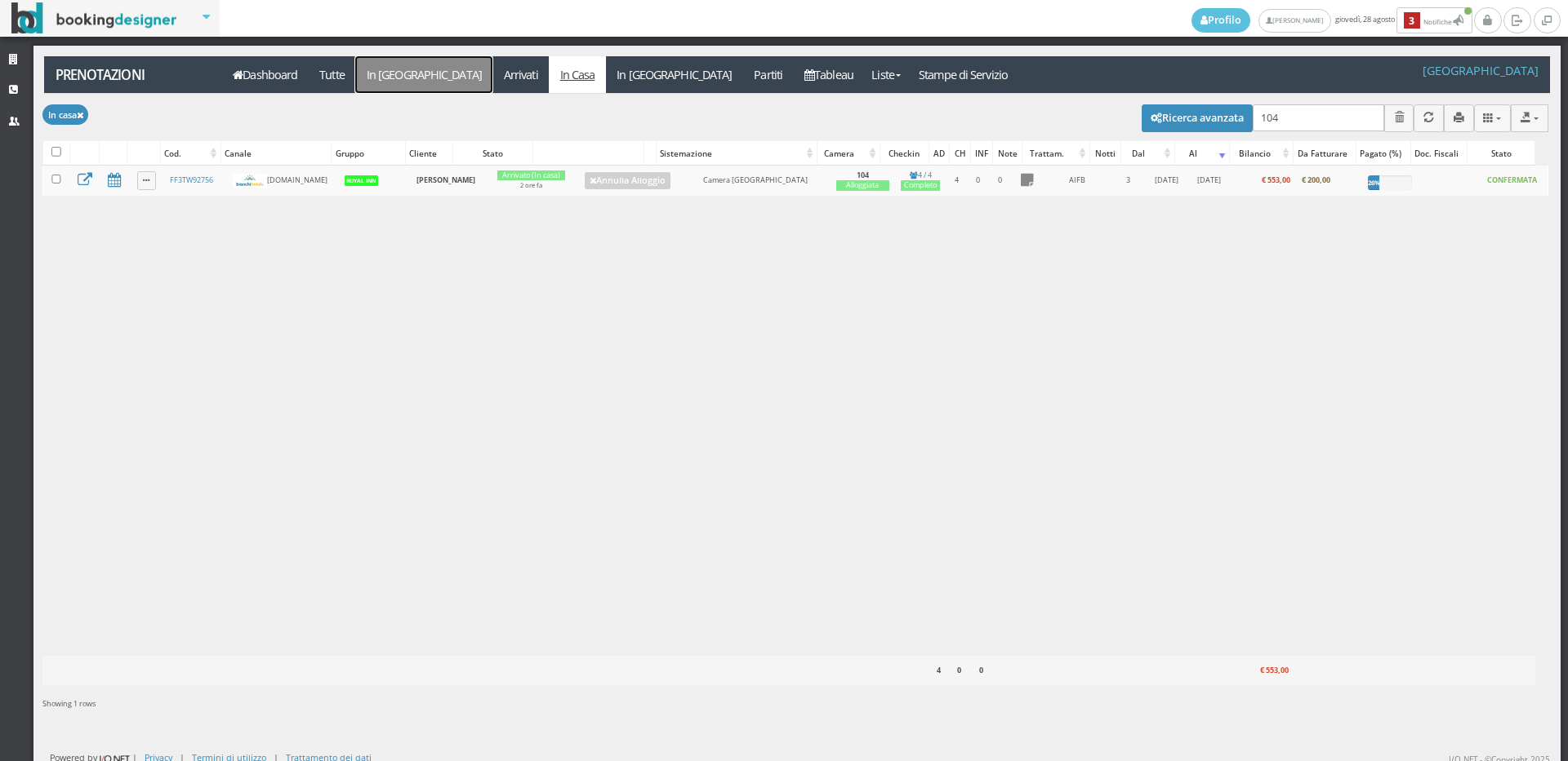
click at [394, 65] on link "In [GEOGRAPHIC_DATA]" at bounding box center [424, 74] width 137 height 37
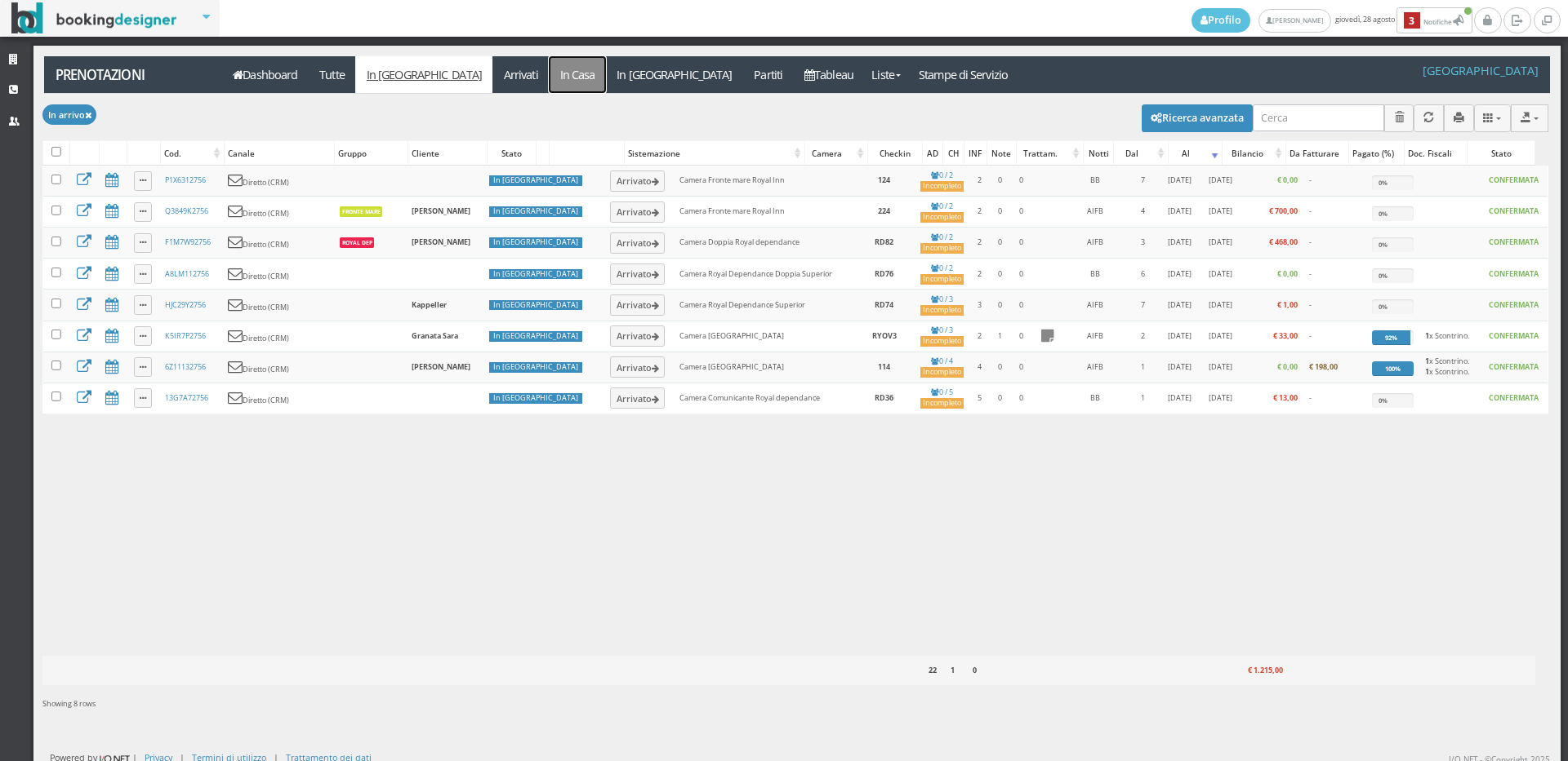
click at [549, 72] on link "In Casa" at bounding box center [578, 74] width 57 height 37
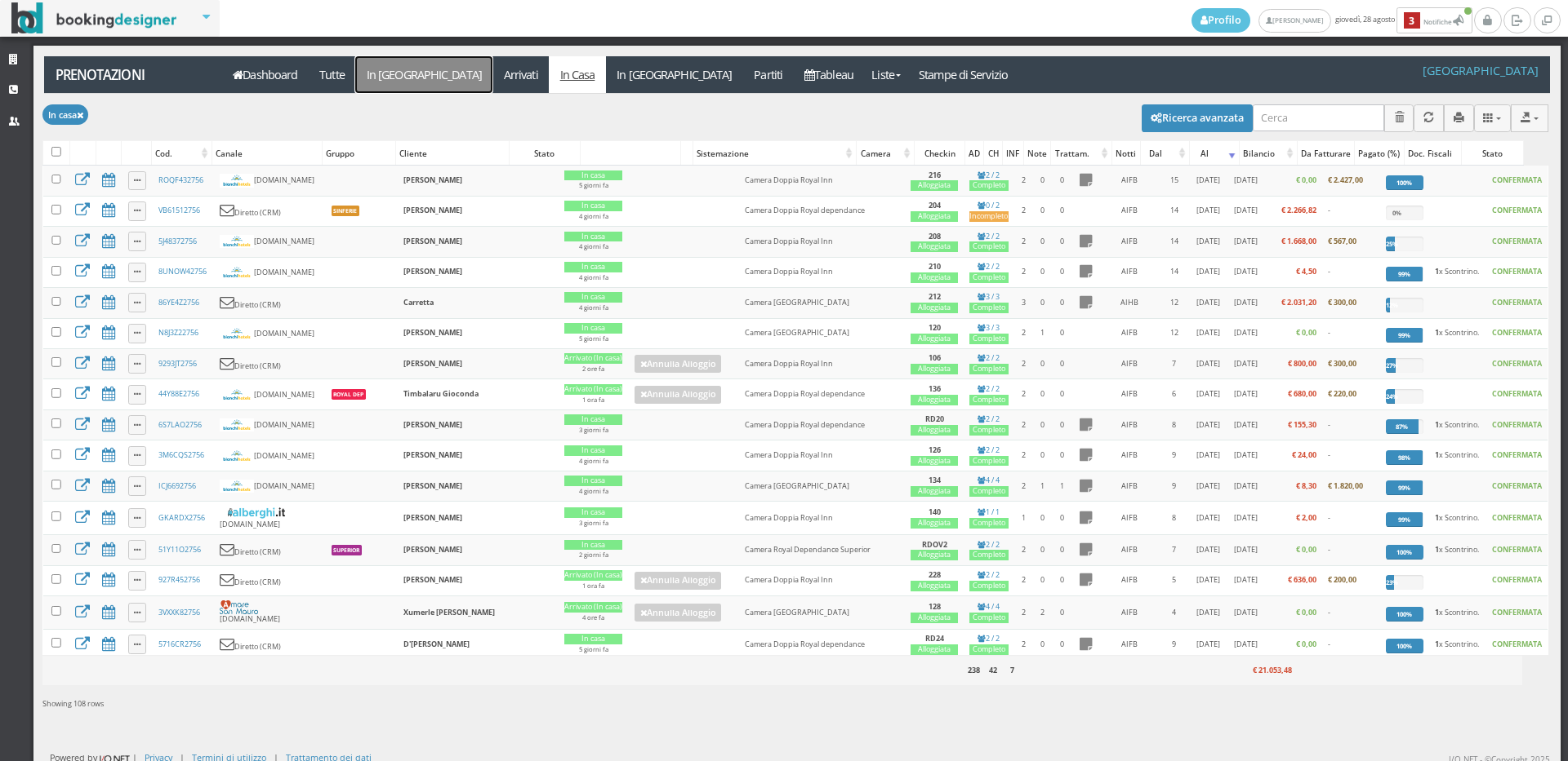
click at [415, 78] on link "In [GEOGRAPHIC_DATA]" at bounding box center [424, 74] width 137 height 37
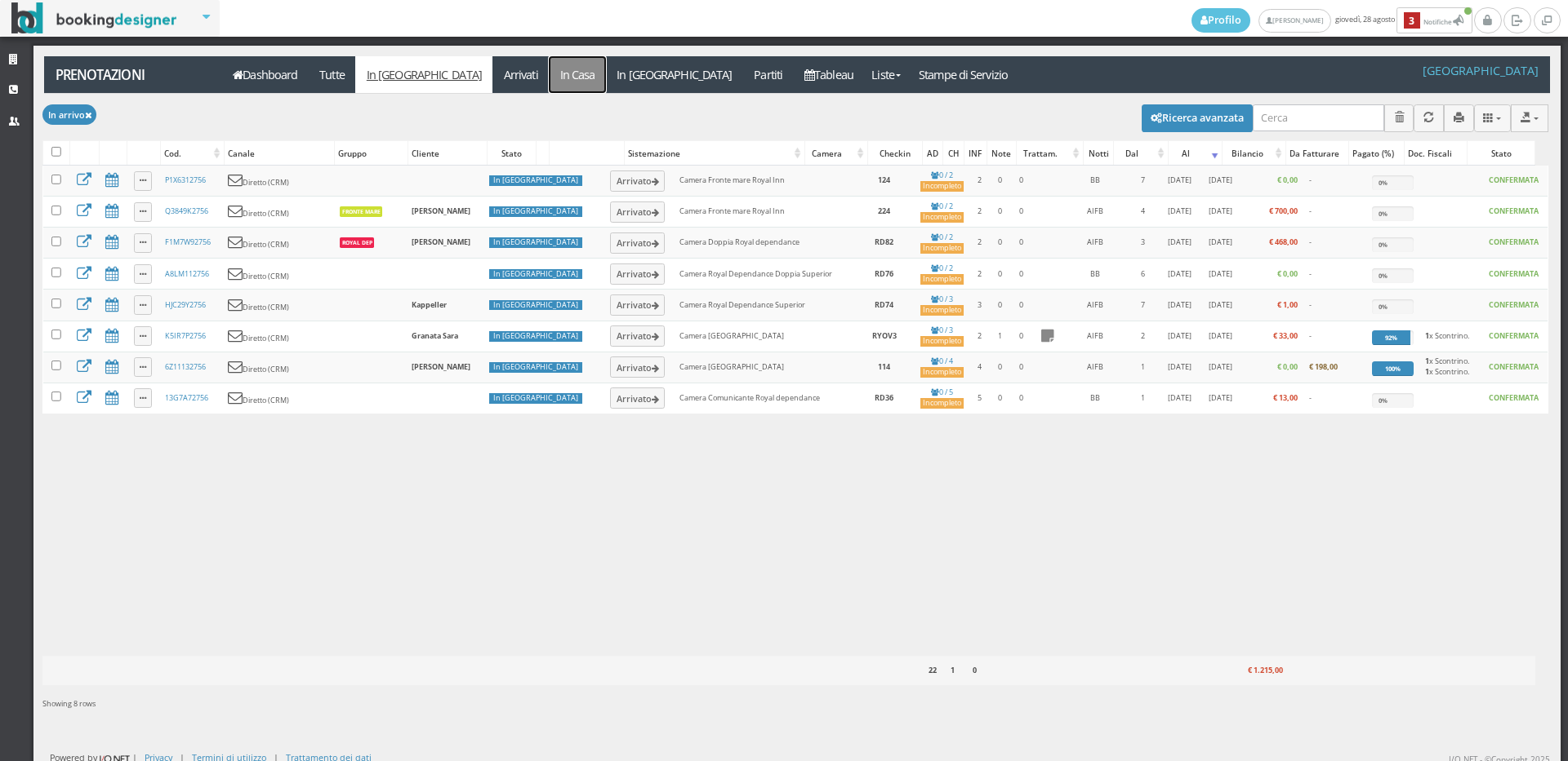
click at [549, 78] on link "In Casa" at bounding box center [578, 74] width 57 height 37
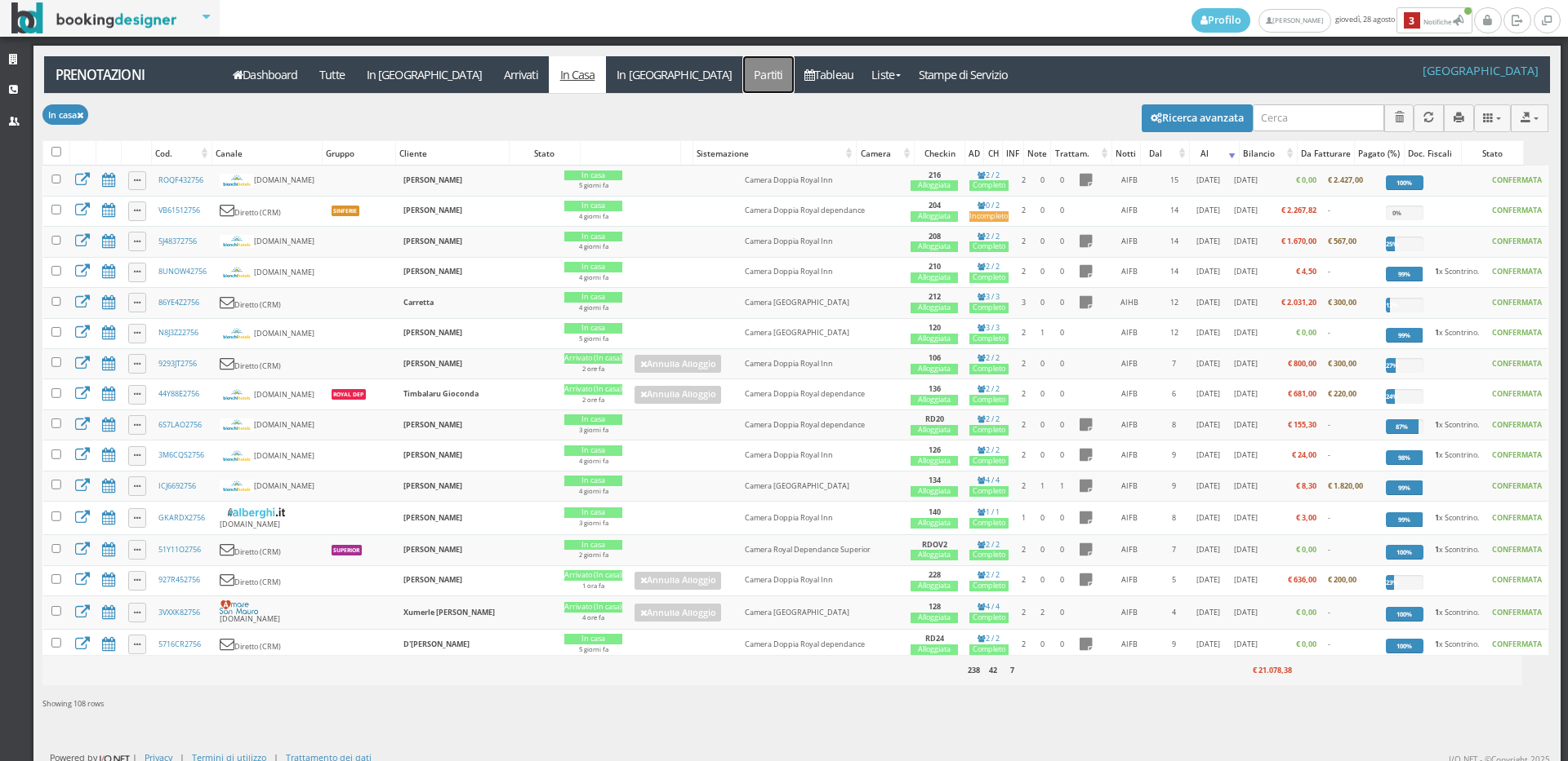
click at [743, 75] on link "Partiti" at bounding box center [767, 74] width 50 height 37
